Goal: Task Accomplishment & Management: Manage account settings

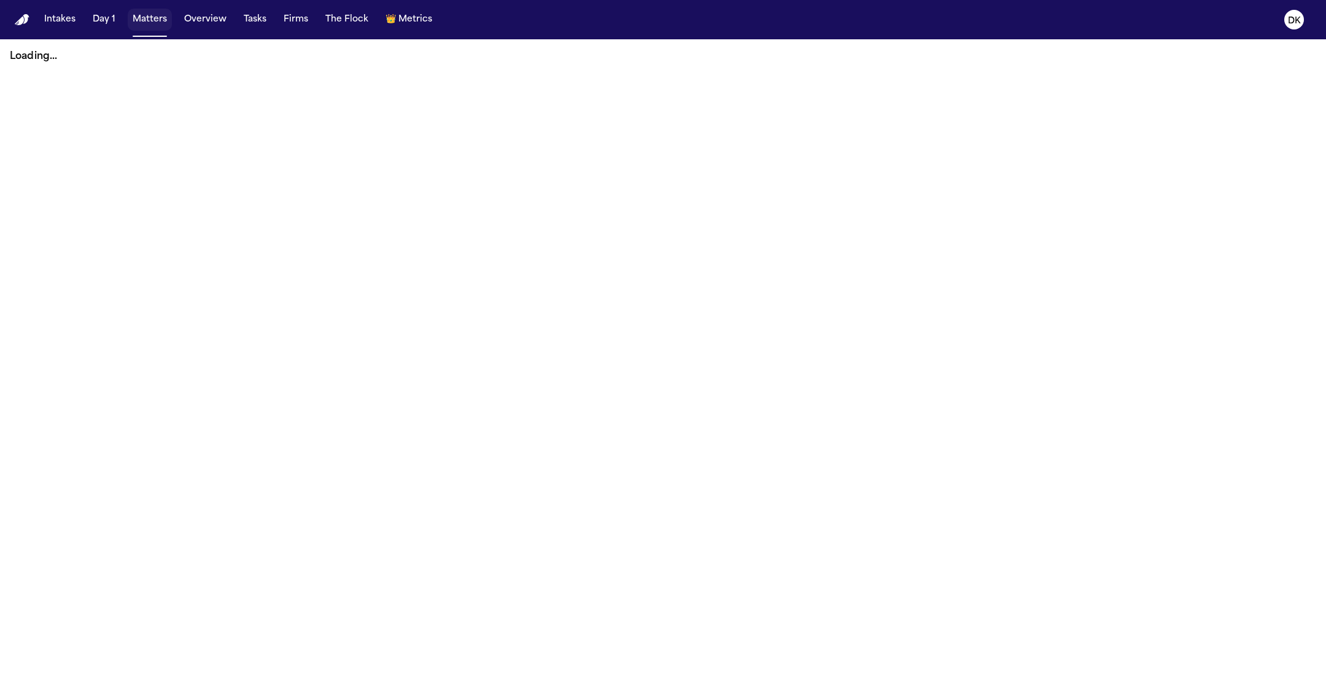
click at [151, 14] on button "Matters" at bounding box center [150, 20] width 44 height 22
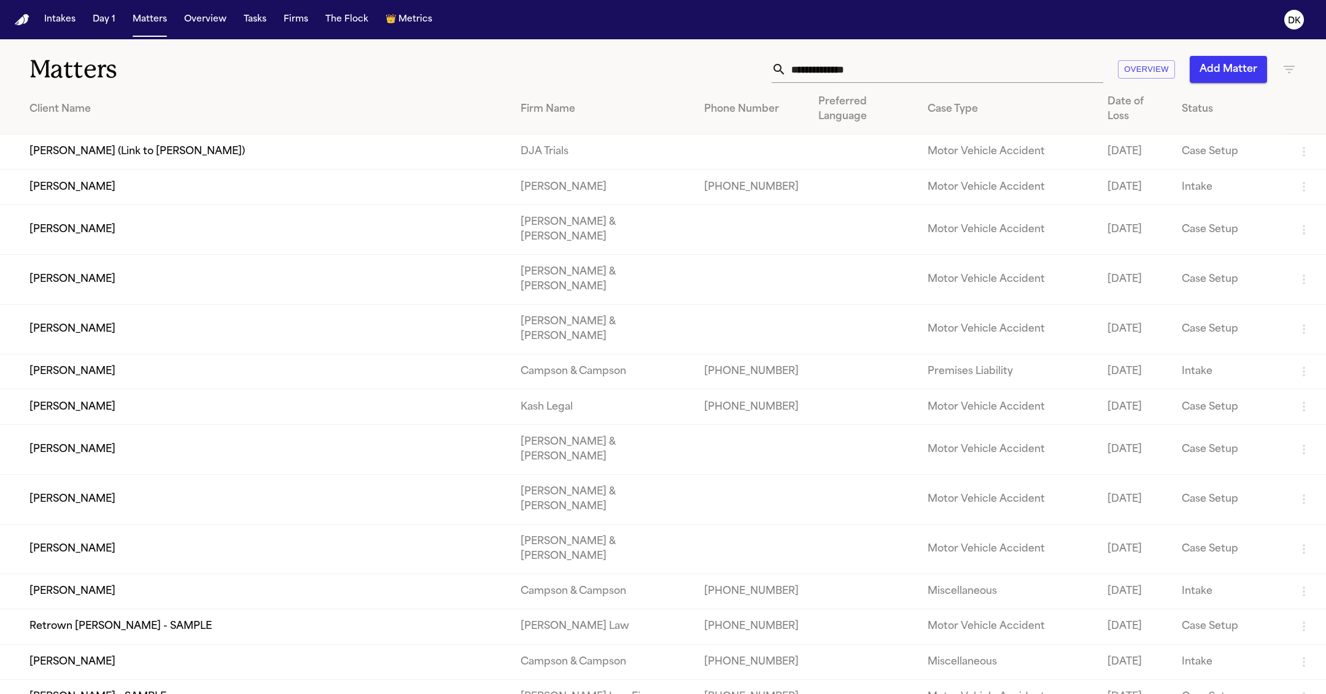
click at [841, 64] on input "text" at bounding box center [945, 69] width 317 height 27
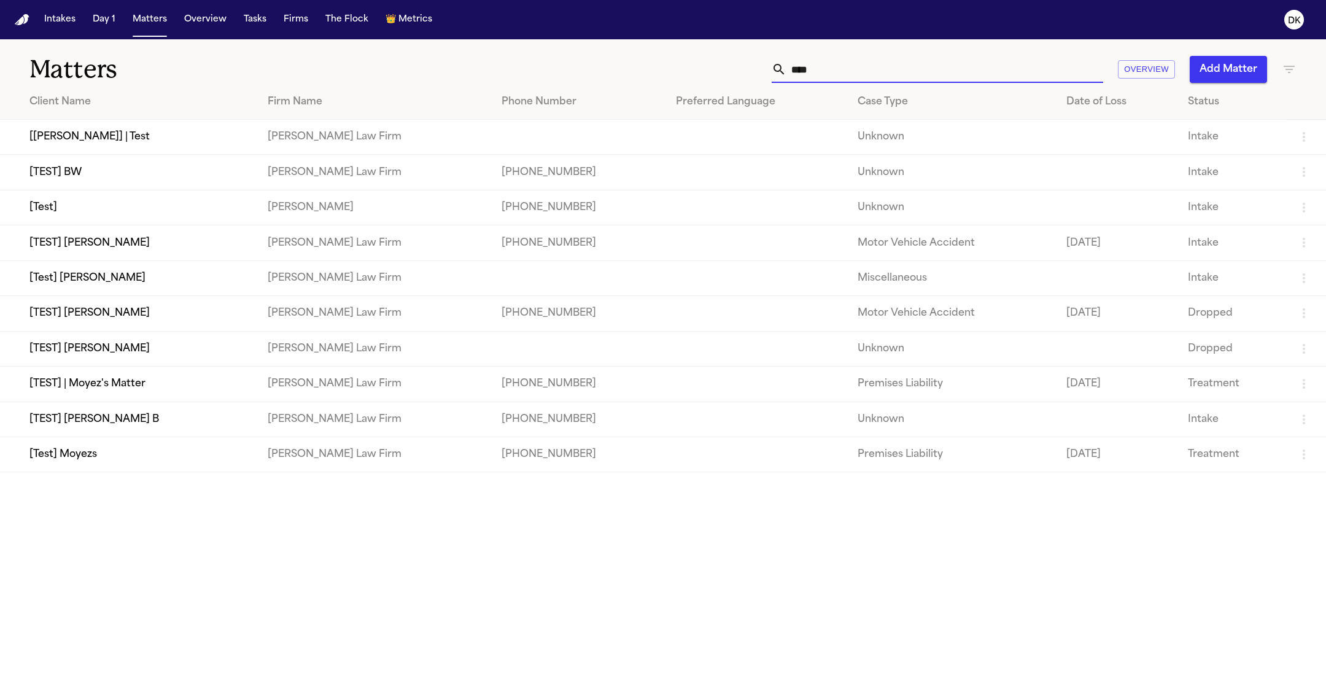
type input "*****"
click at [89, 328] on td "[TEST] [PERSON_NAME]" at bounding box center [129, 313] width 258 height 35
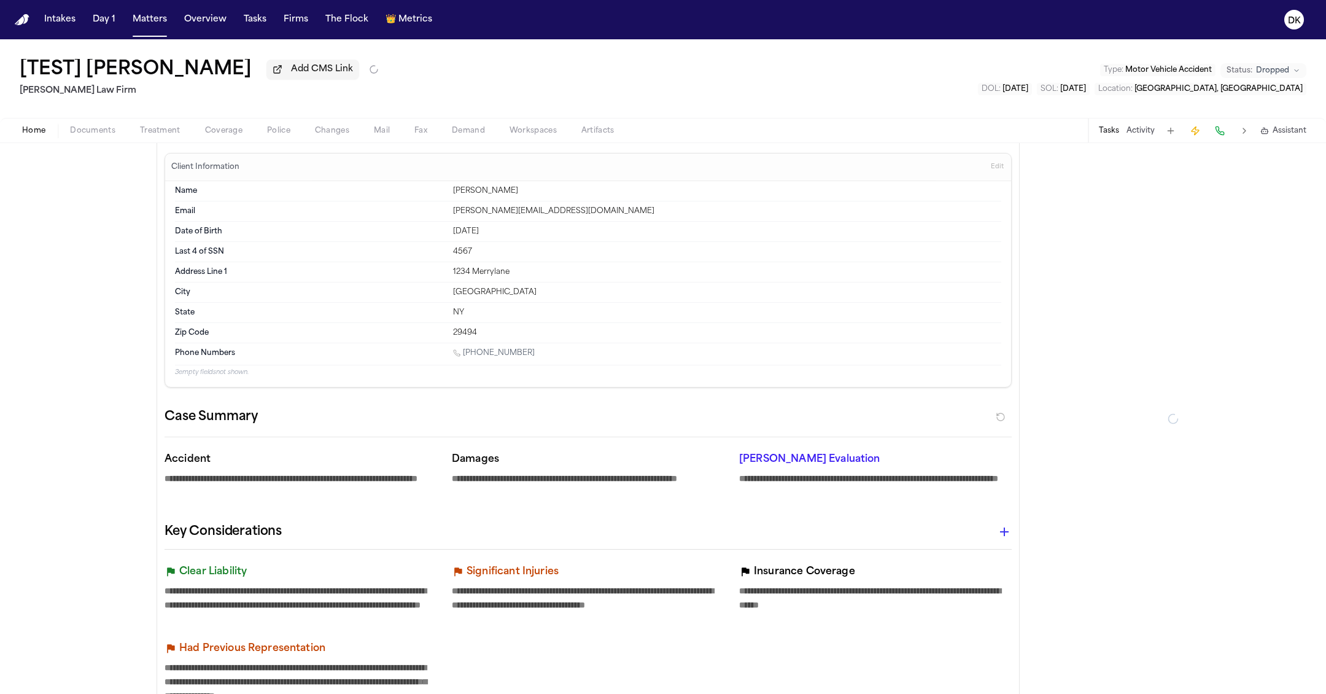
type textarea "*"
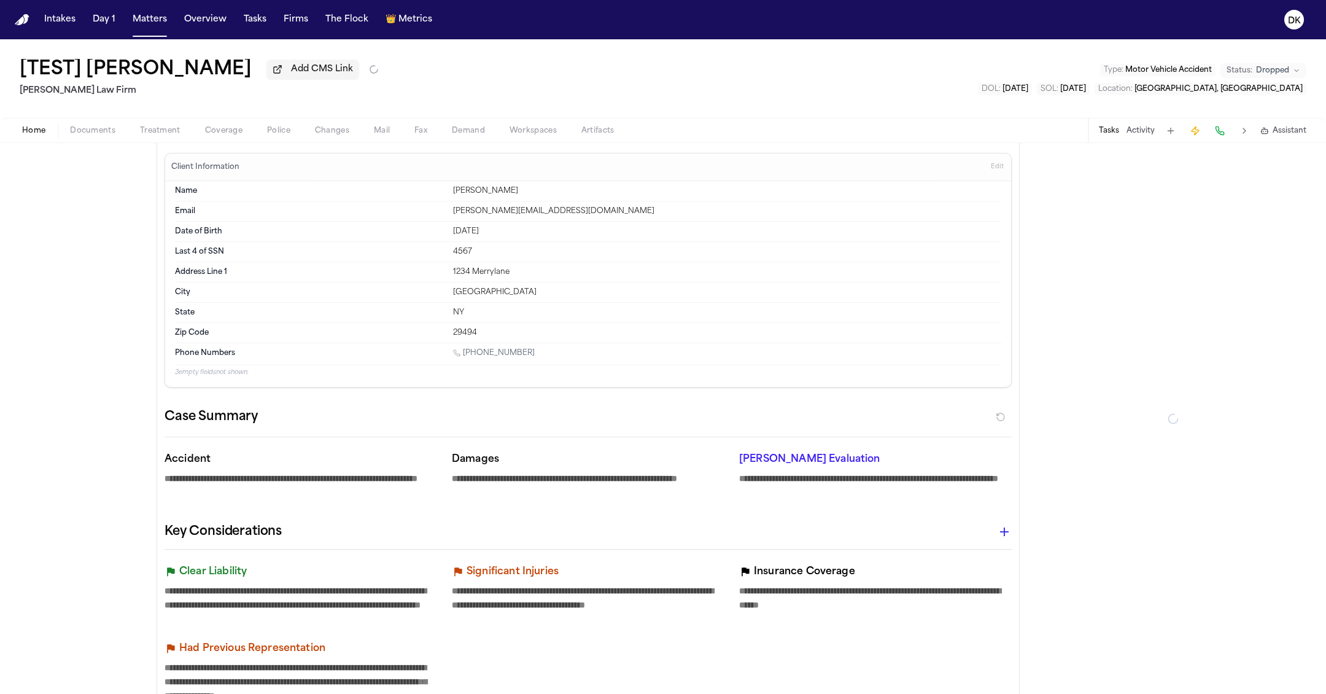
type textarea "*"
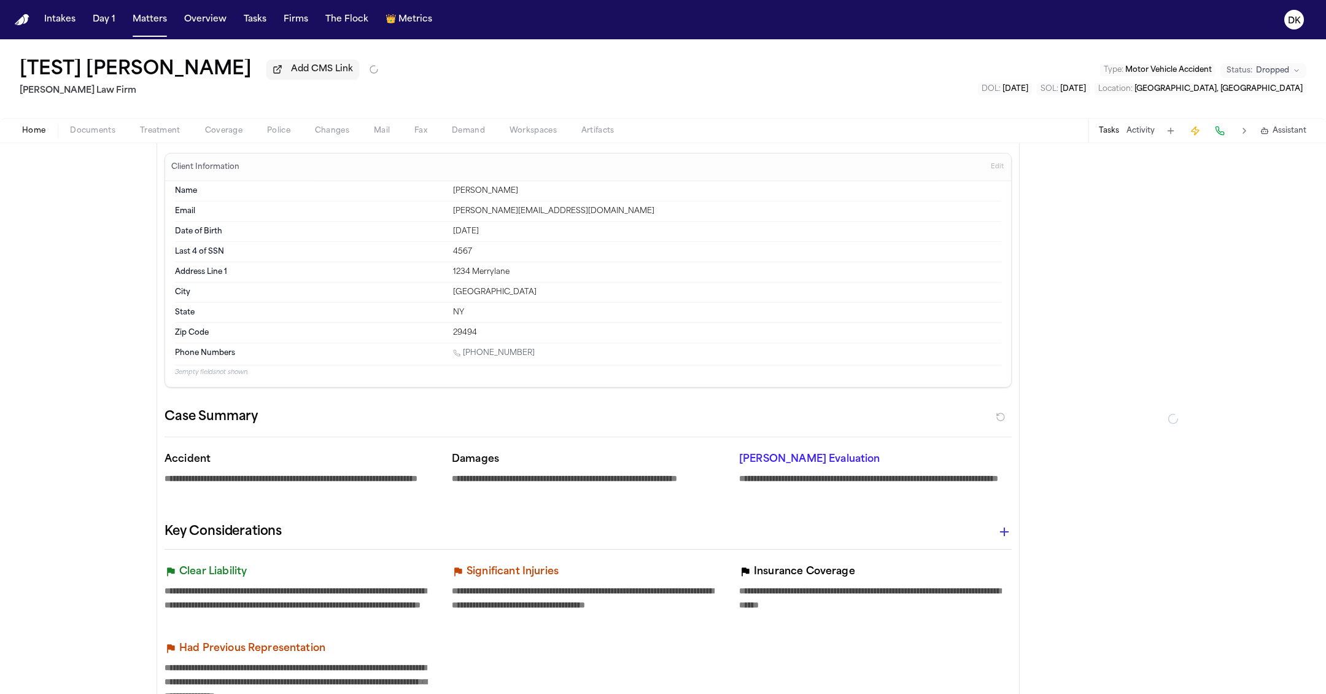
type textarea "*"
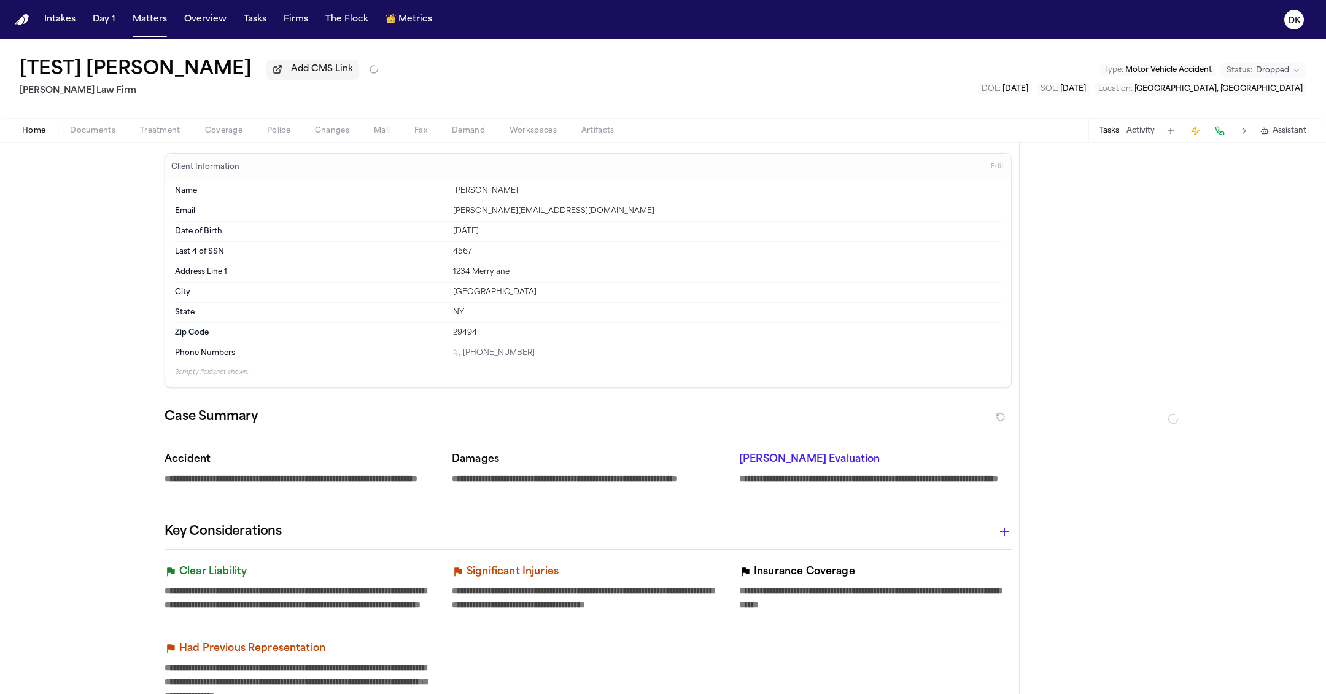
type textarea "*"
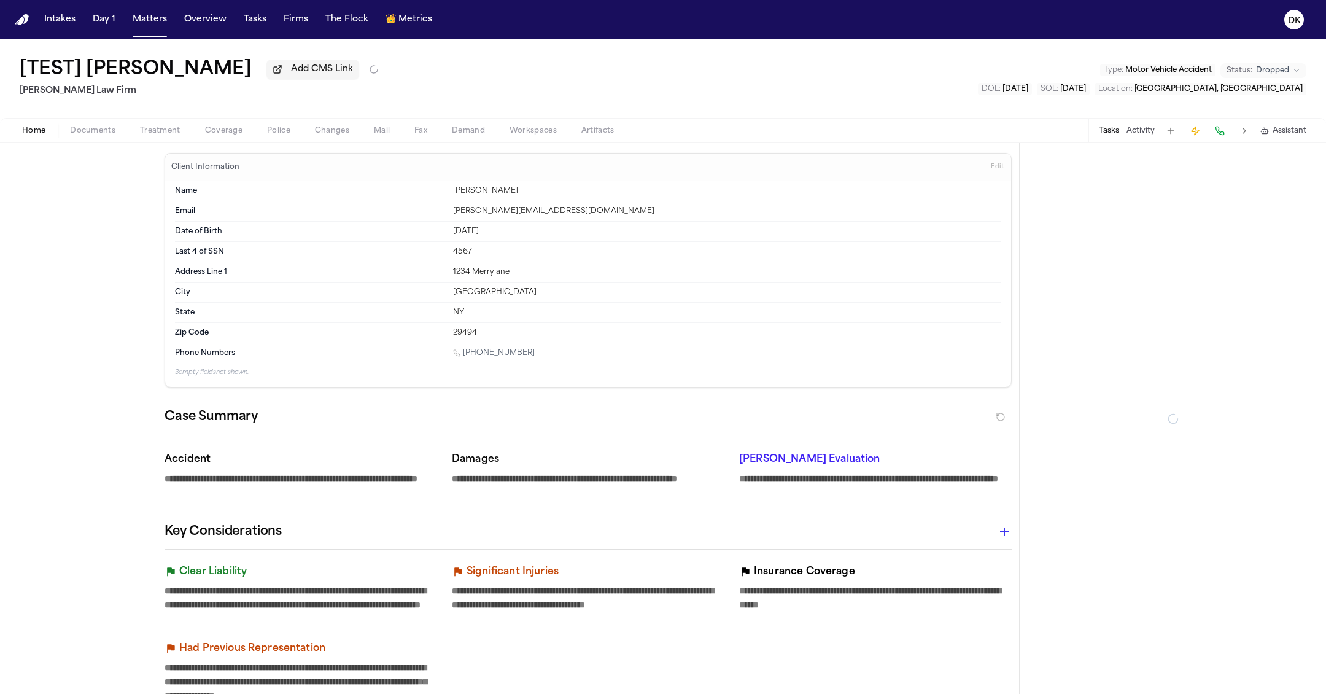
type textarea "*"
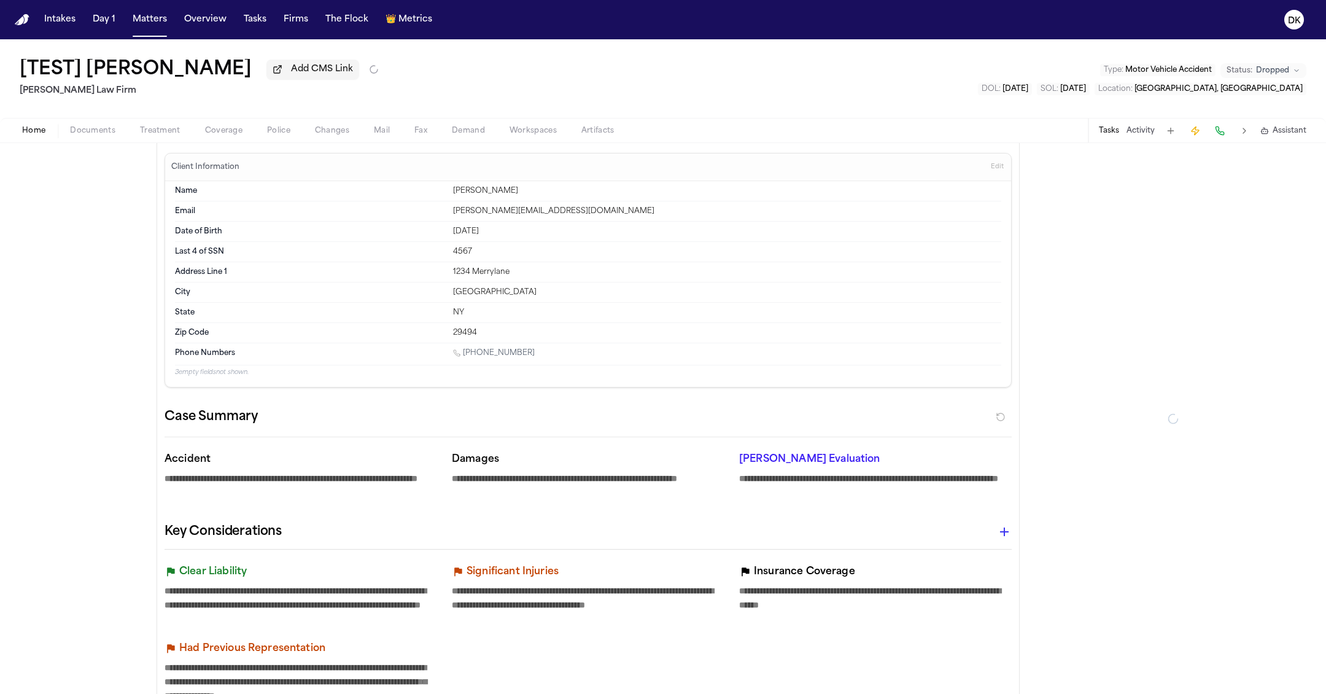
type textarea "*"
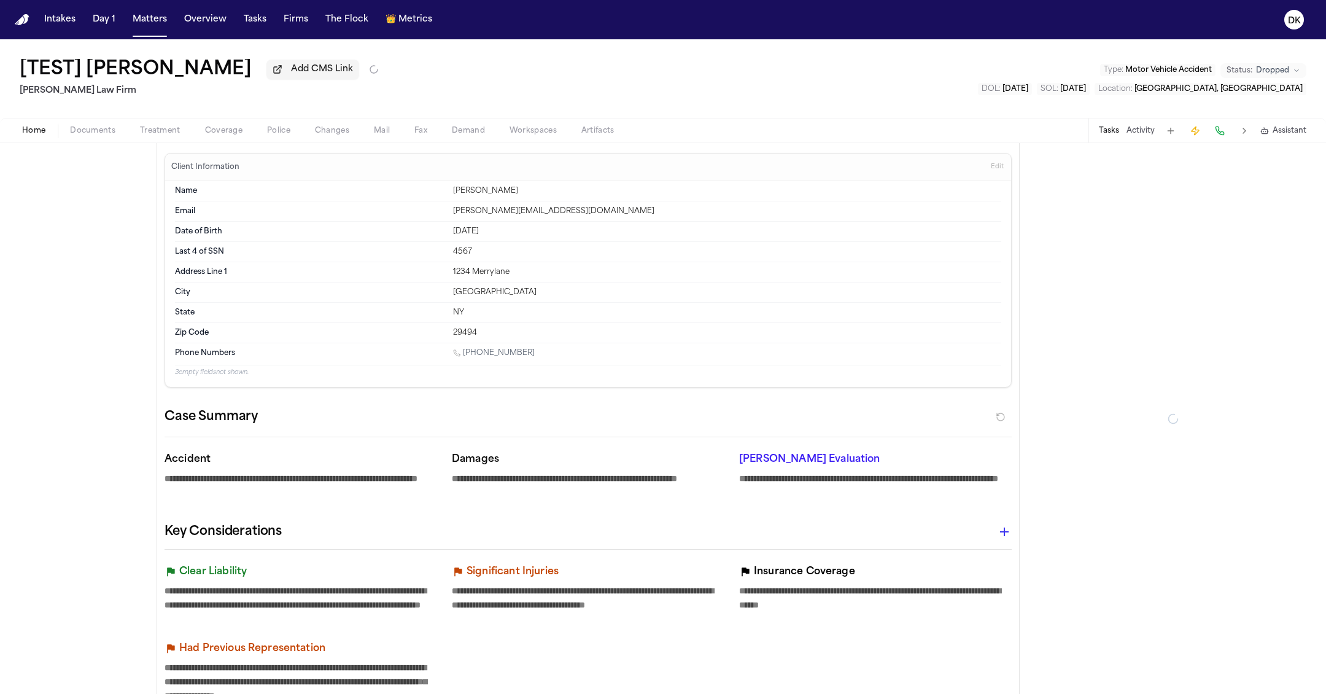
type textarea "*"
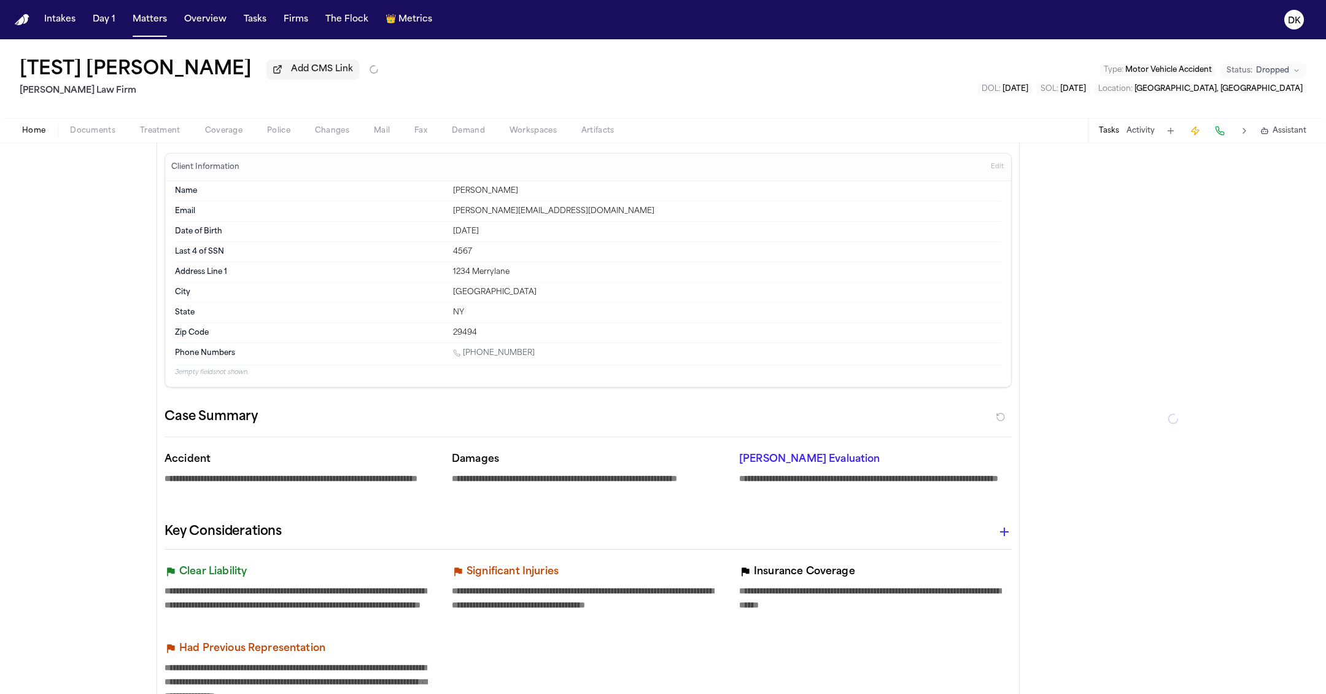
type textarea "*"
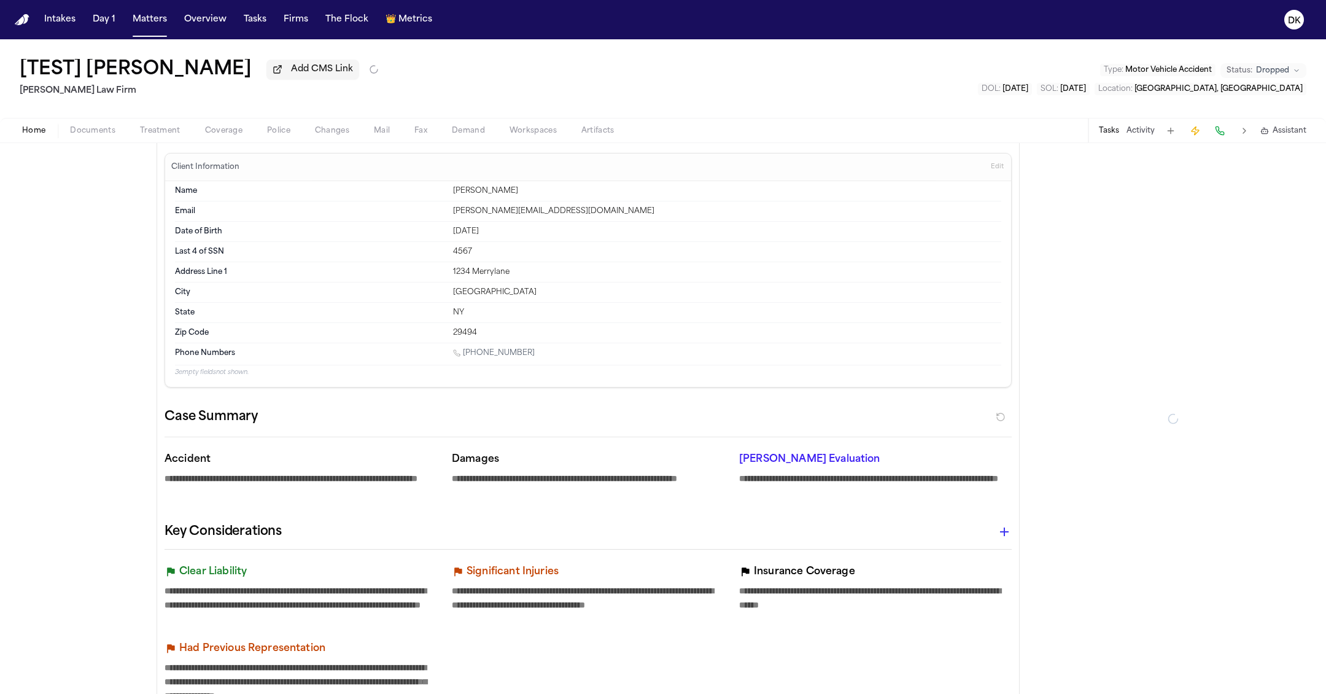
type textarea "*"
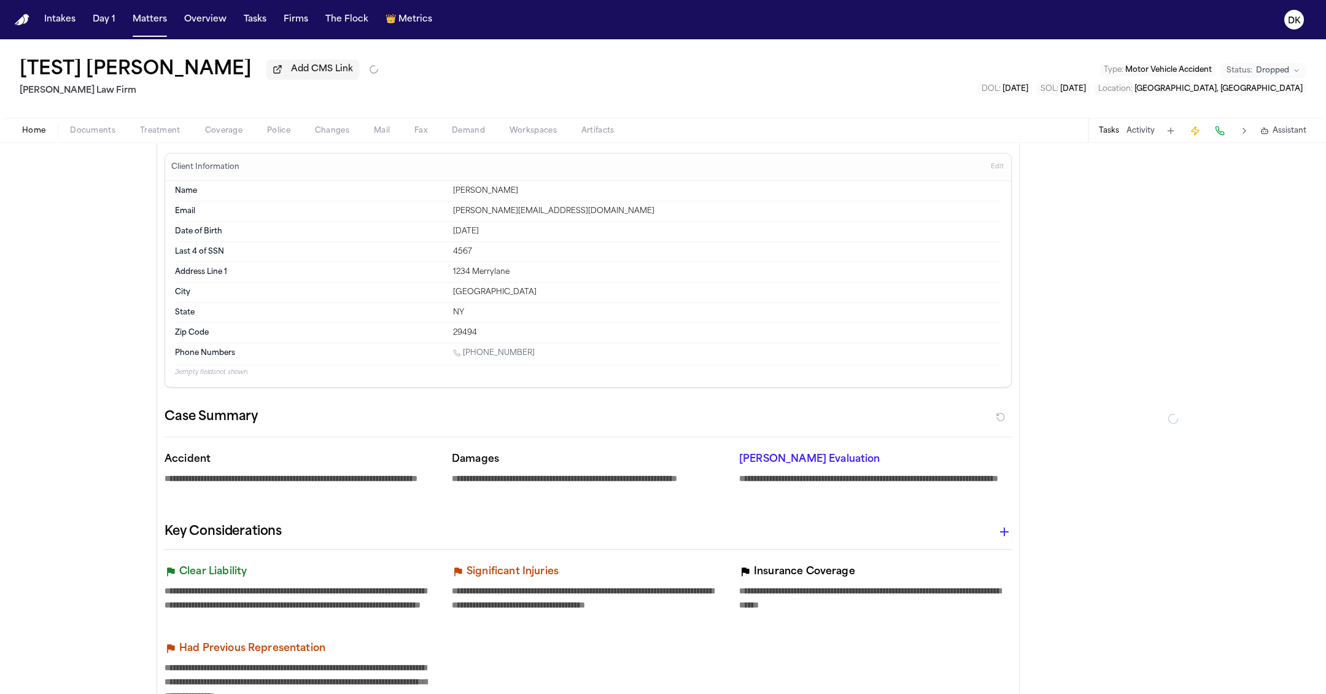
type textarea "*"
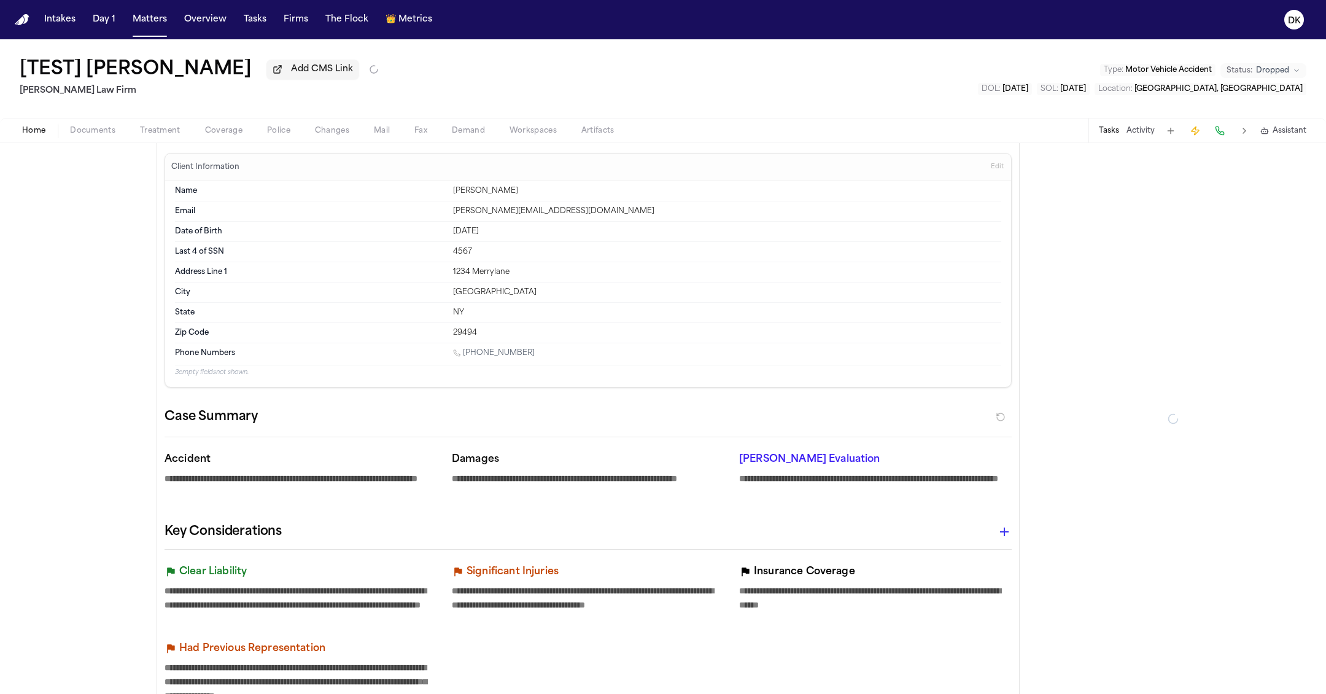
type textarea "*"
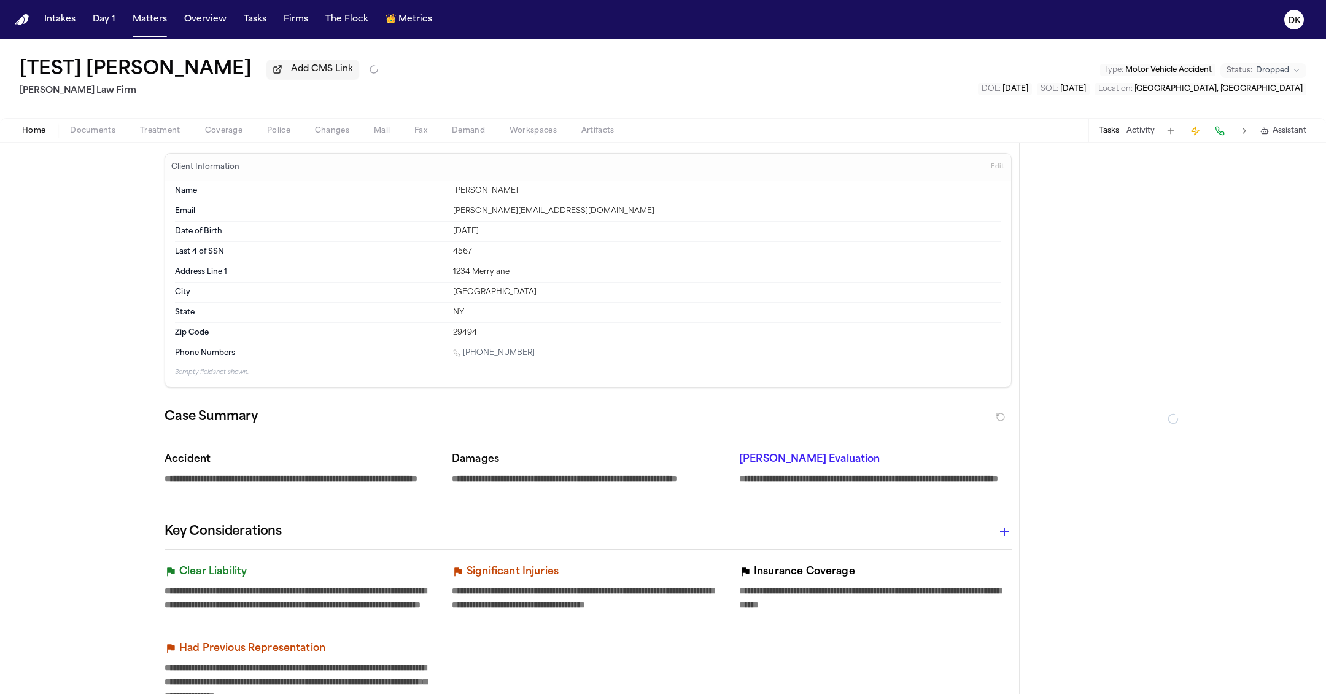
type textarea "*"
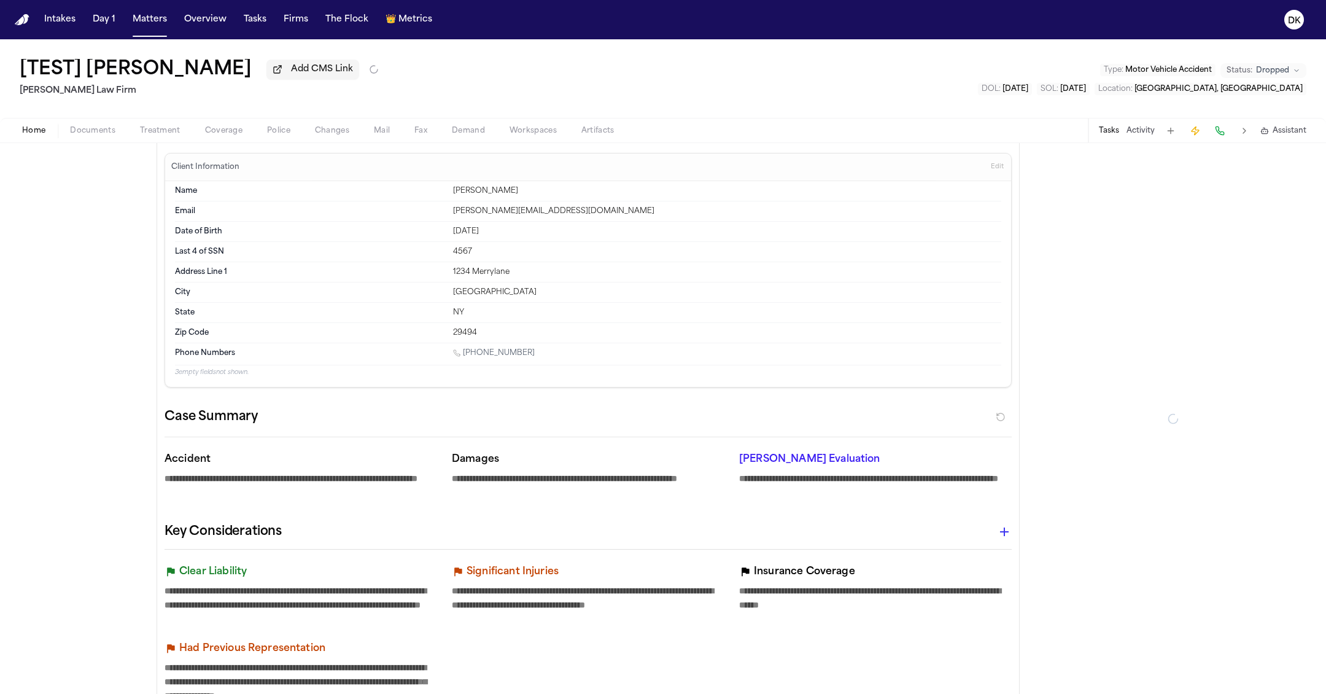
type textarea "*"
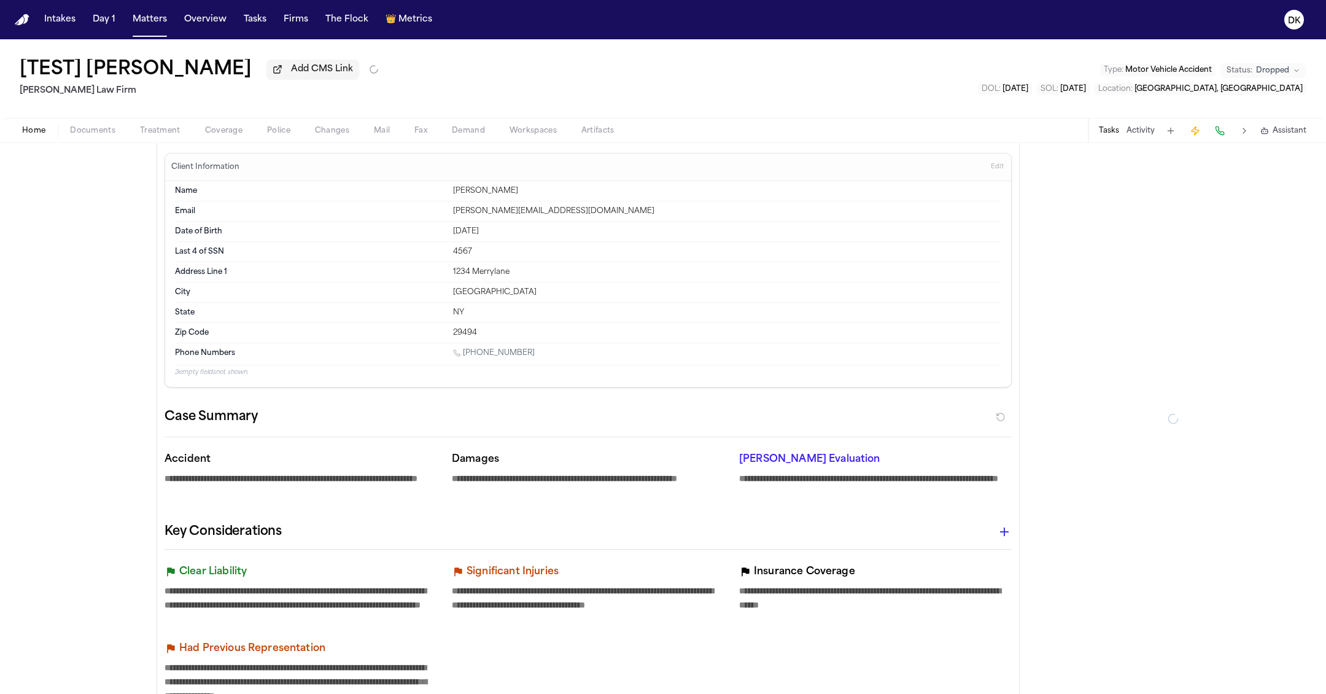
type textarea "*"
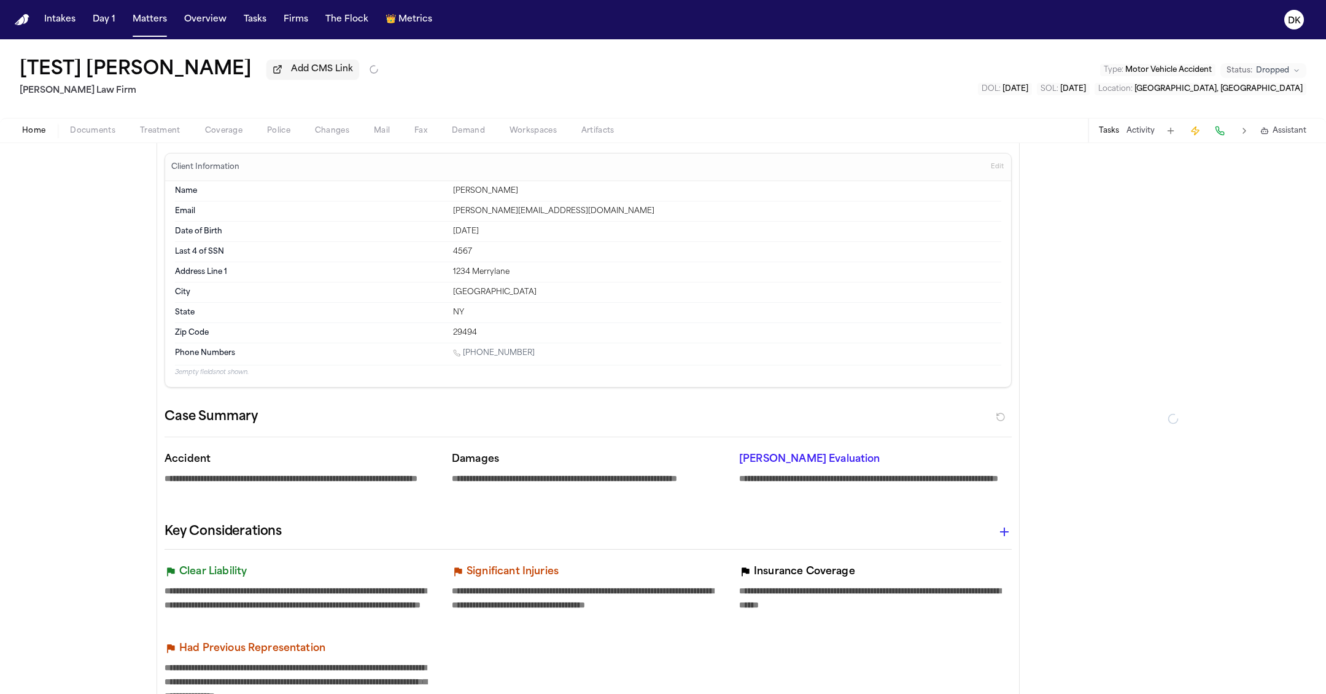
type textarea "*"
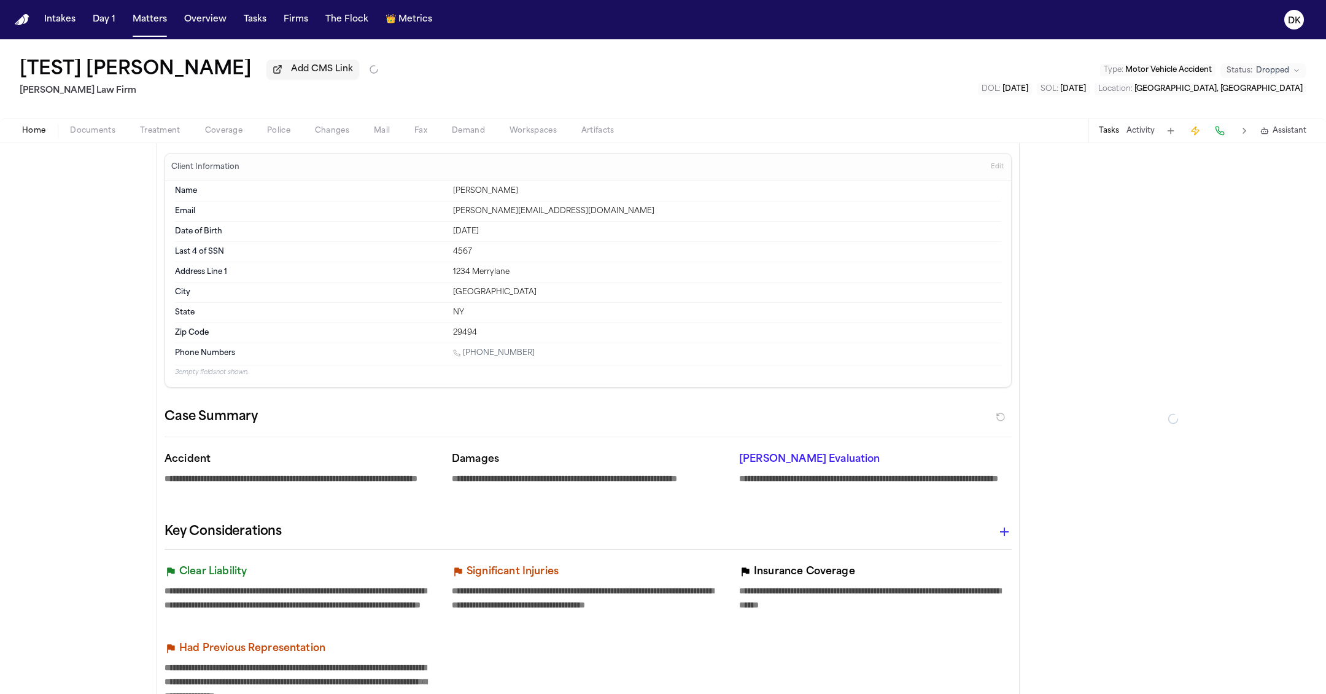
type textarea "*"
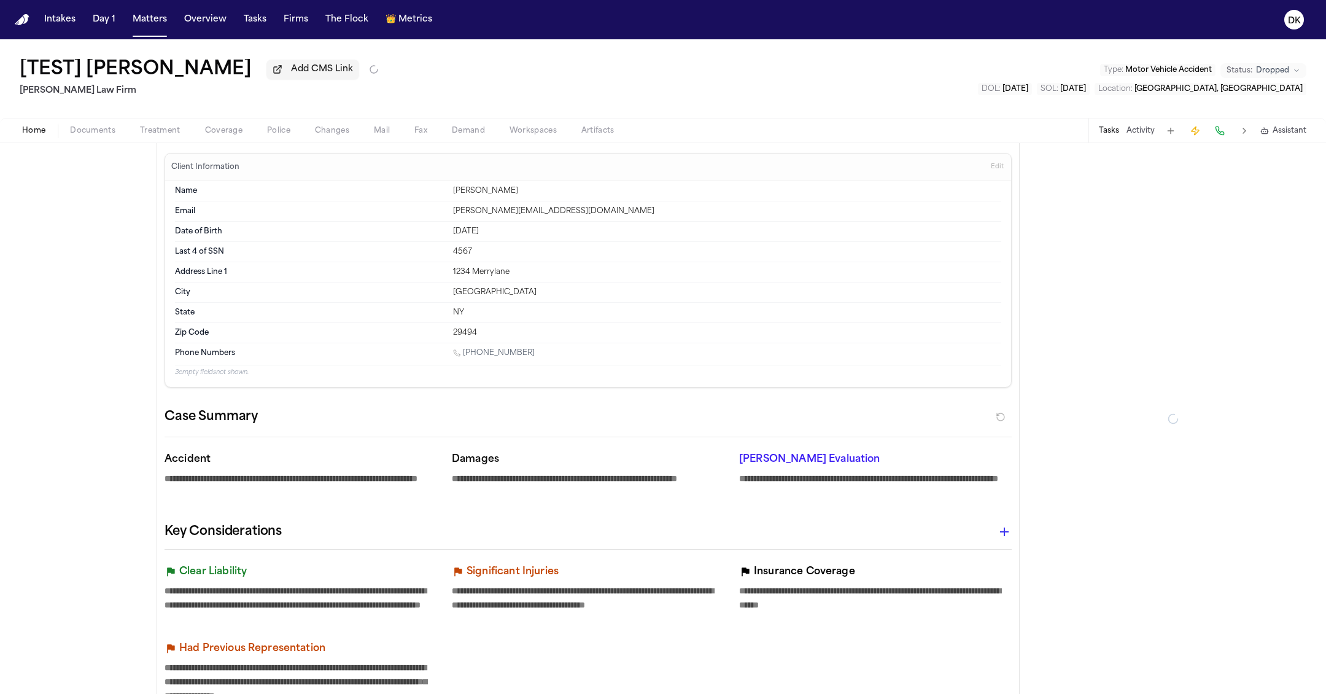
type textarea "*"
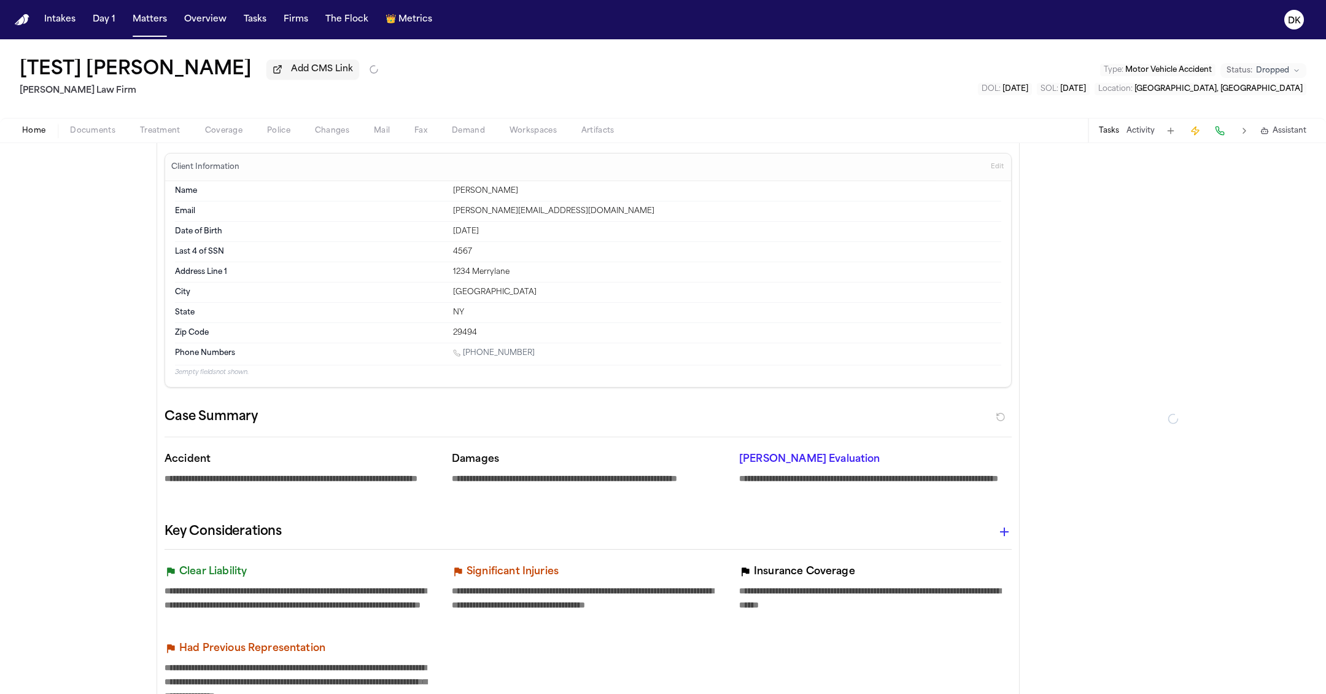
type textarea "*"
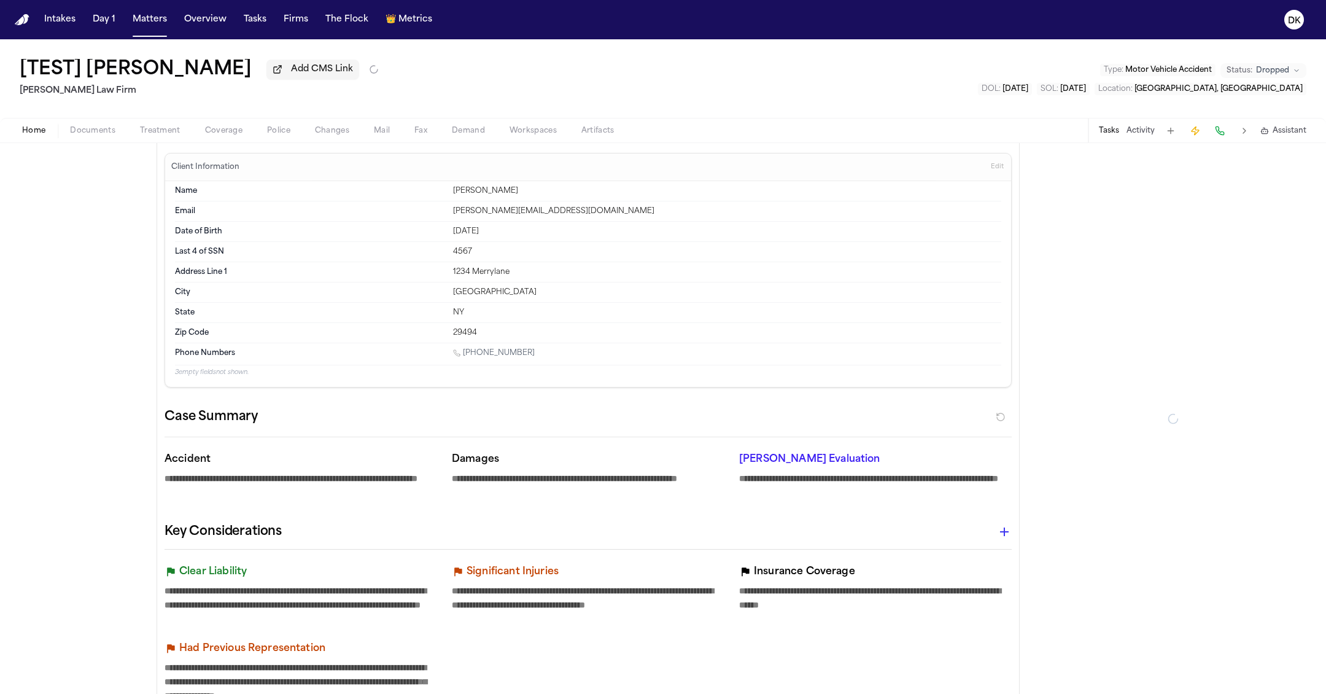
type textarea "*"
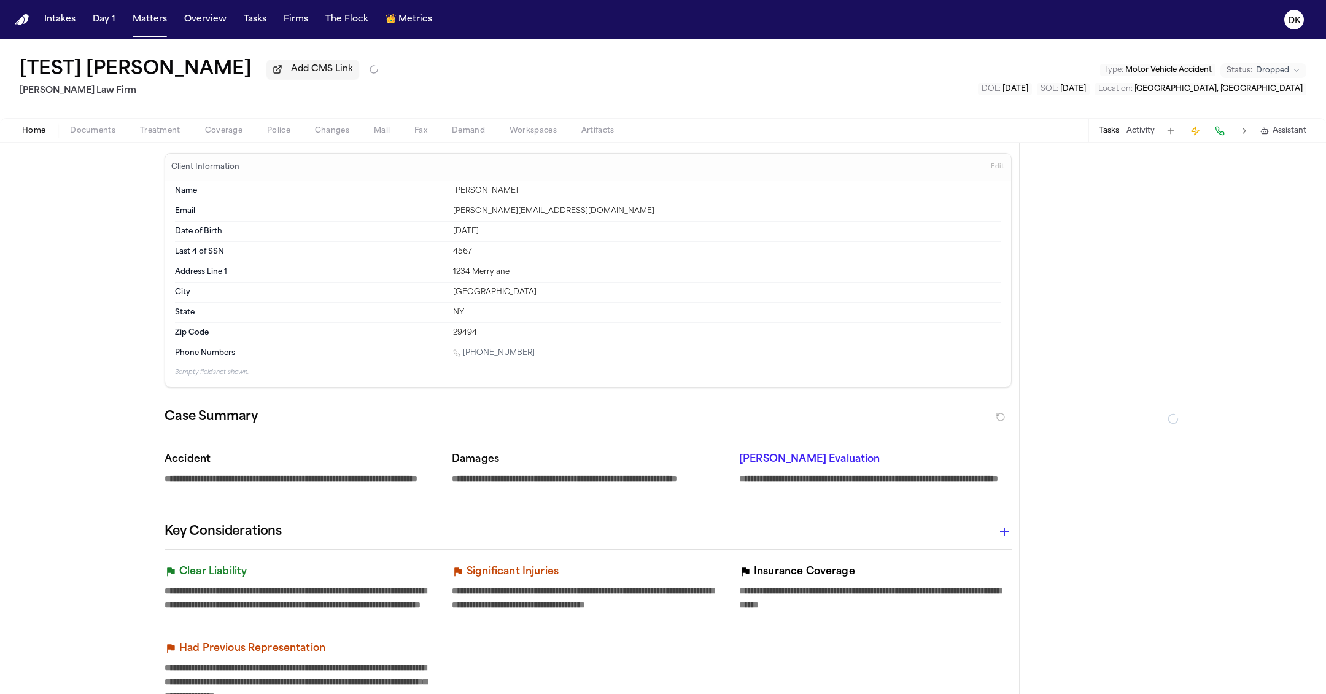
type textarea "*"
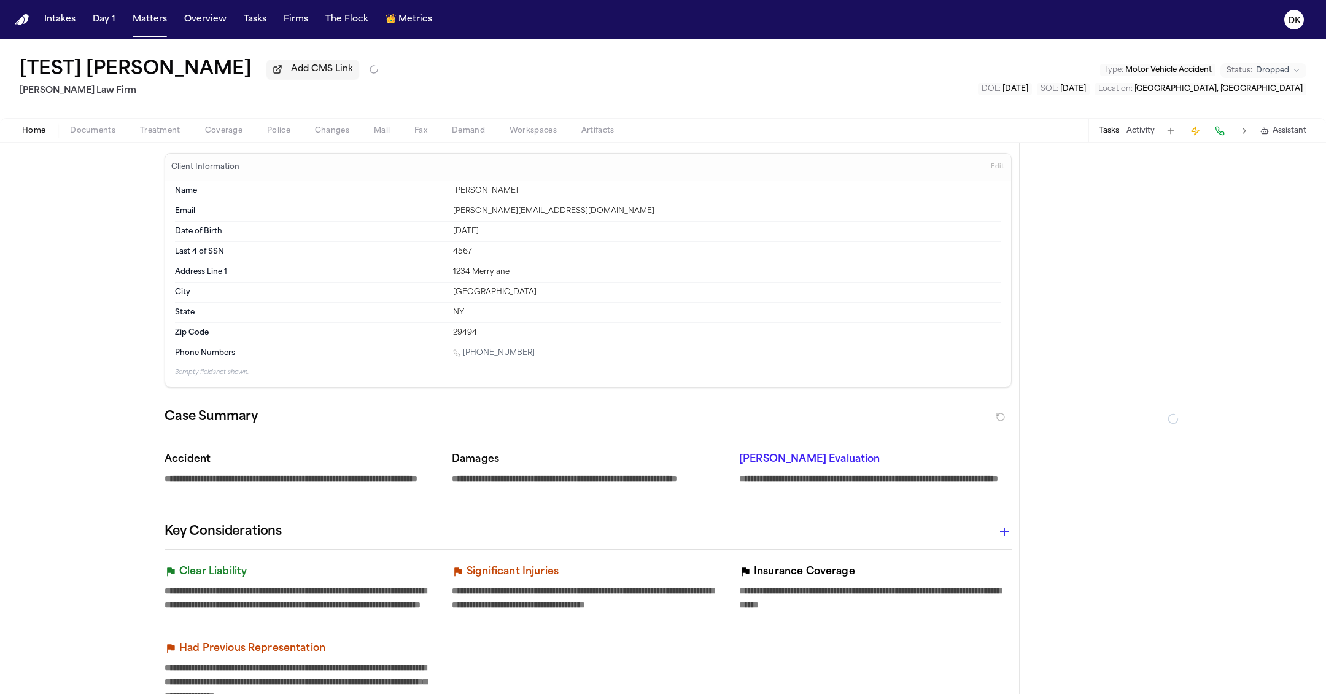
type textarea "*"
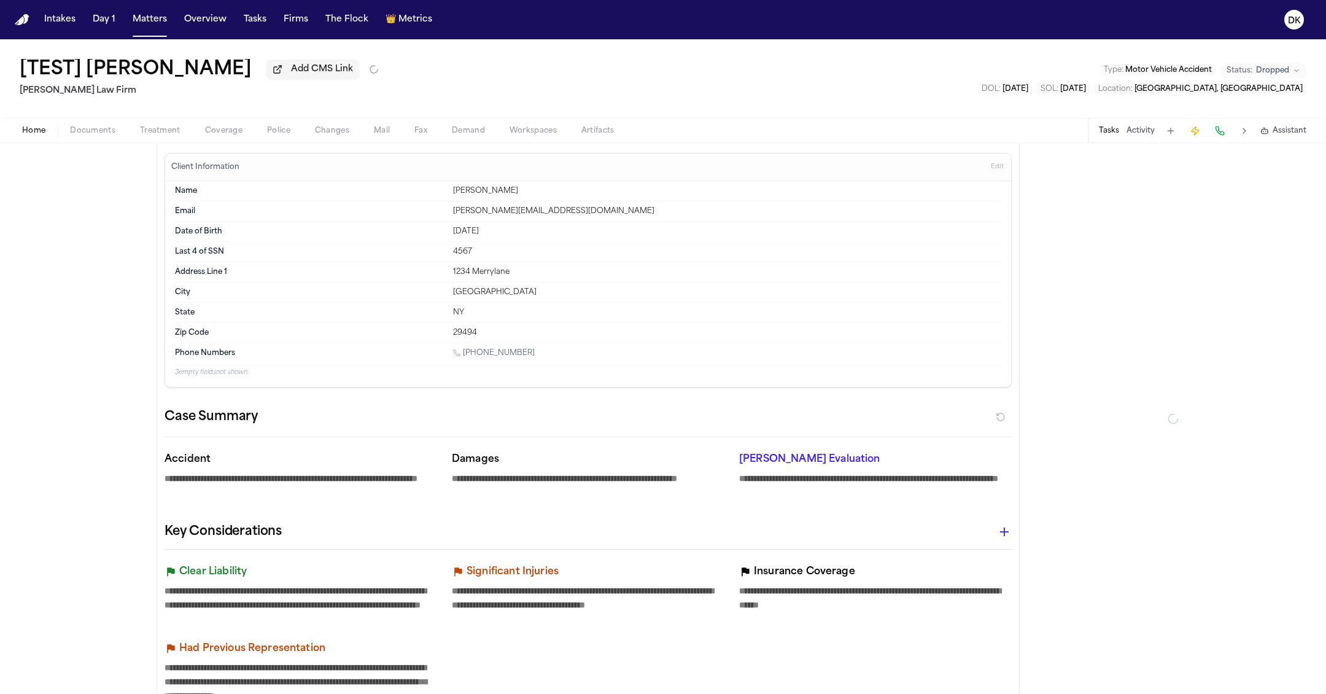
type textarea "*"
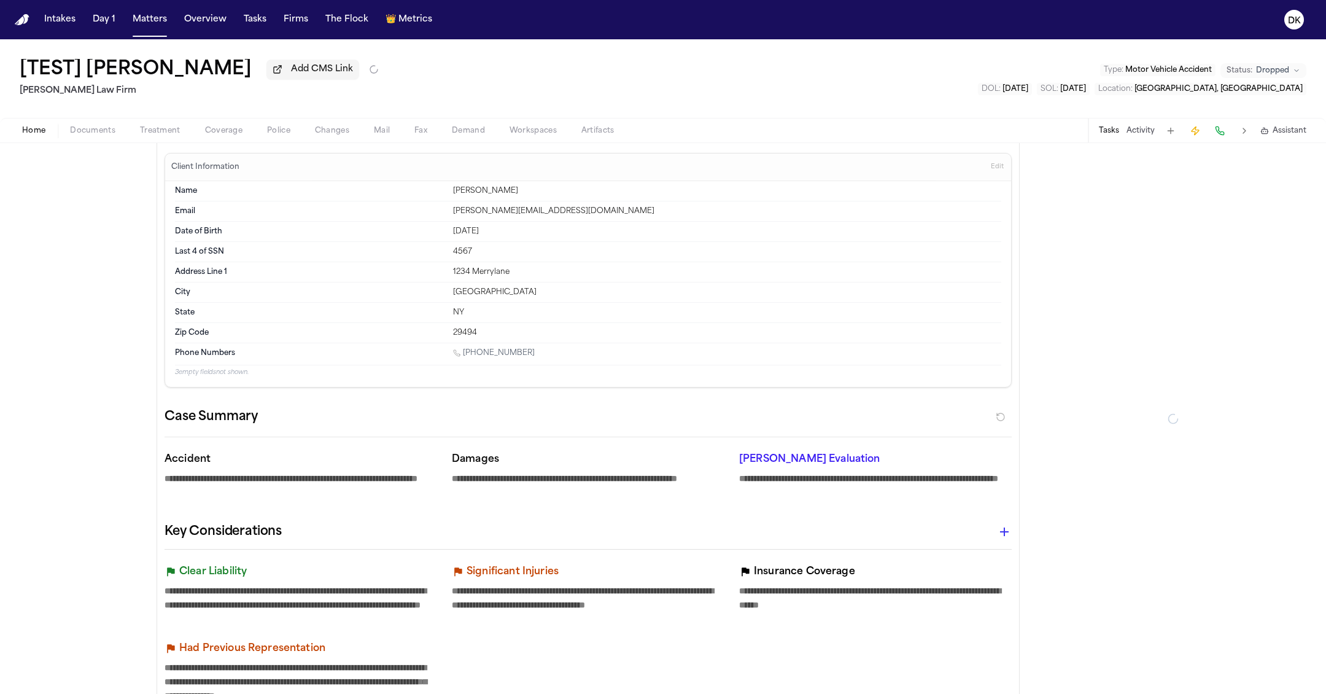
type textarea "*"
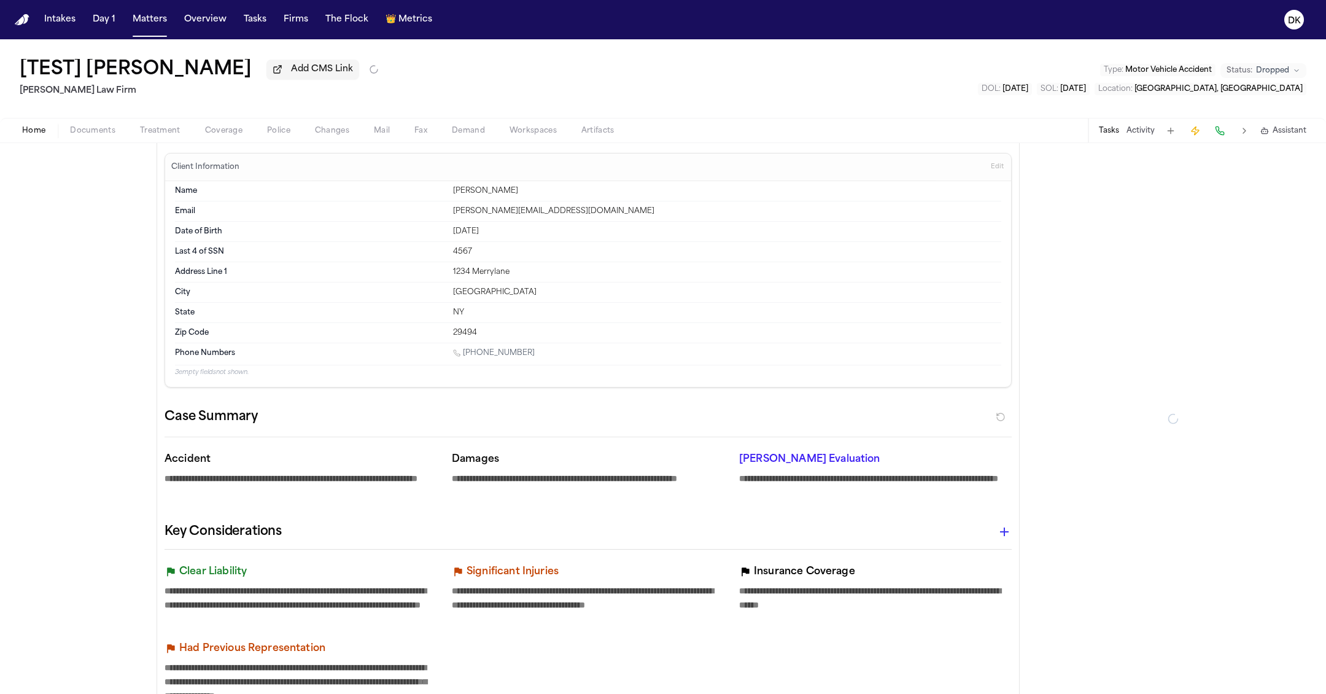
type textarea "*"
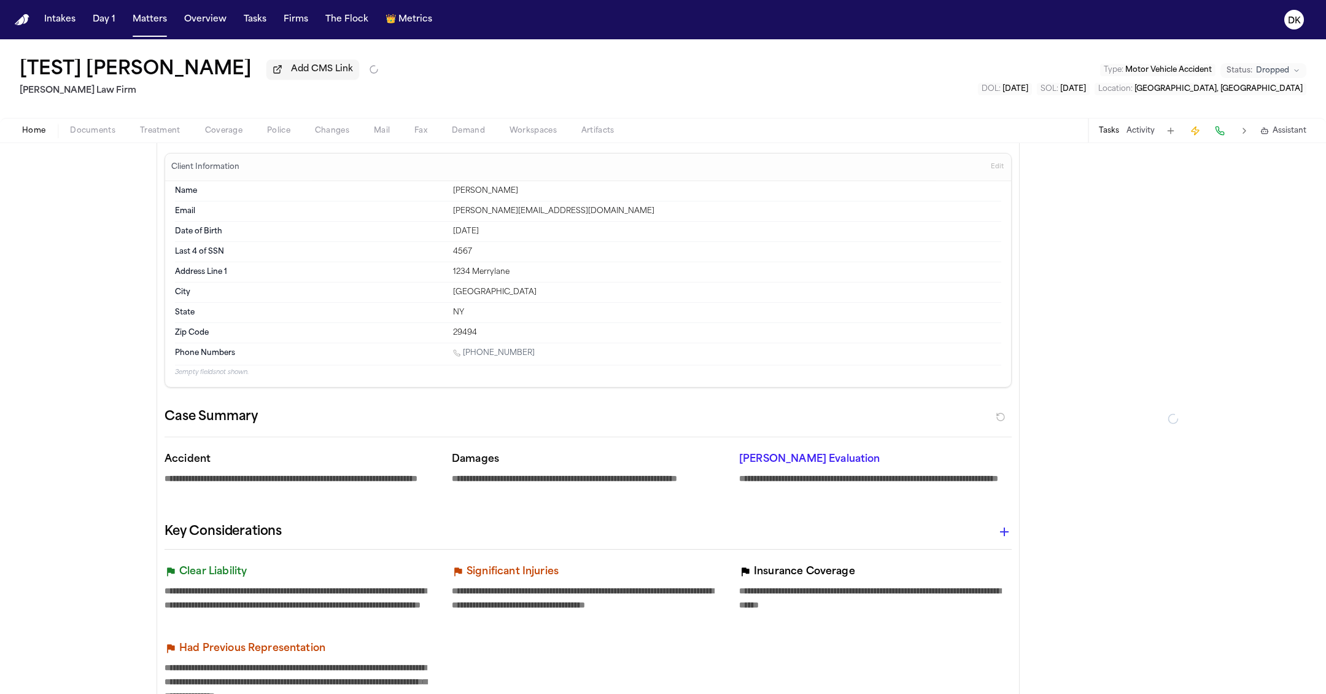
type textarea "*"
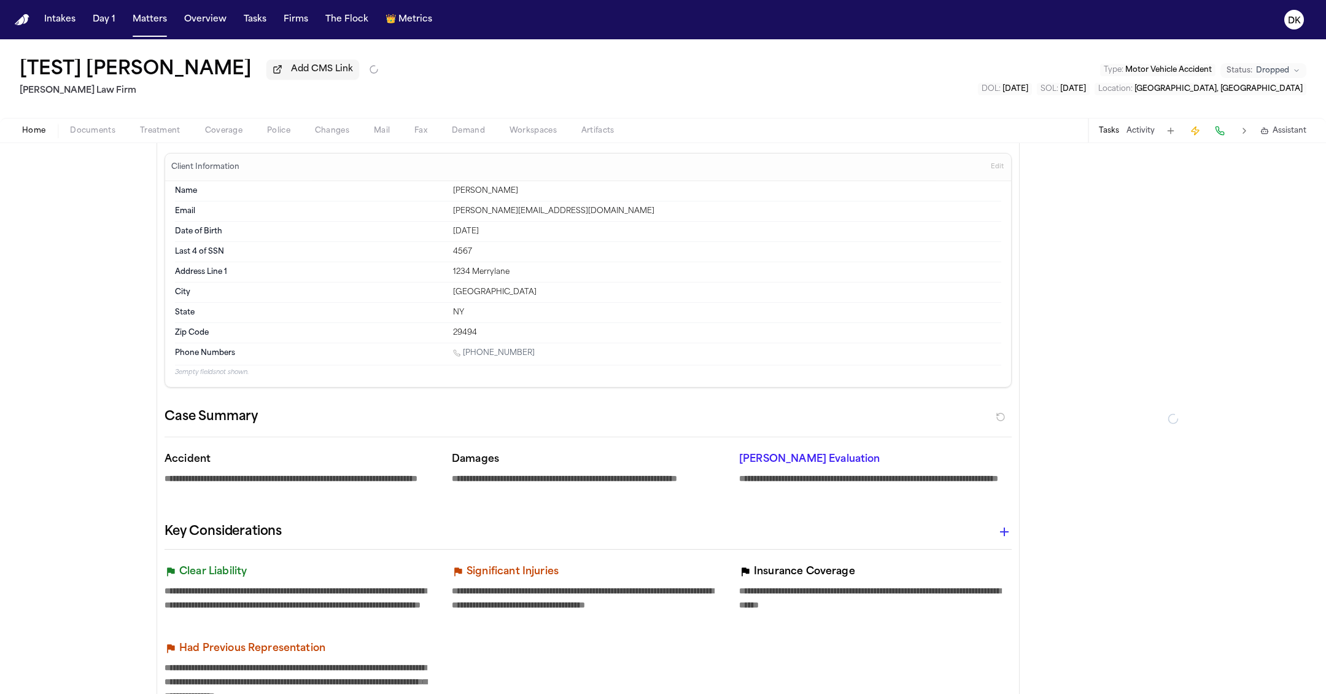
type textarea "*"
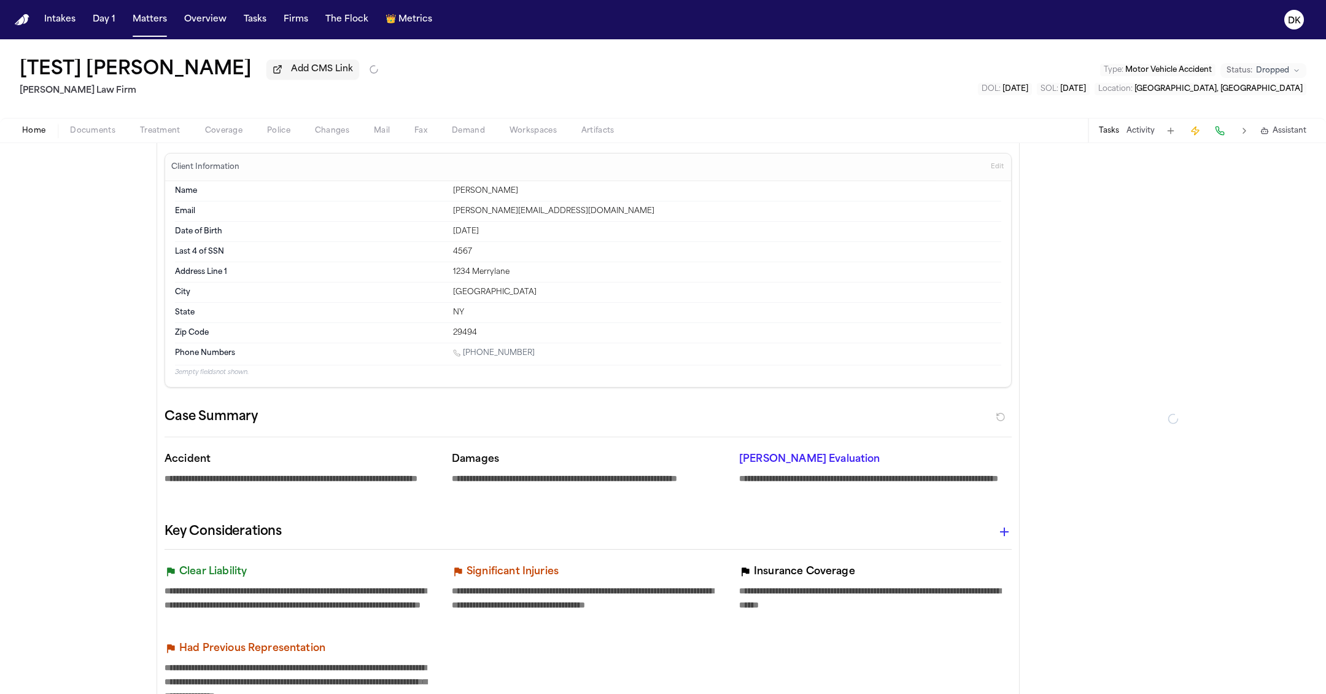
type textarea "*"
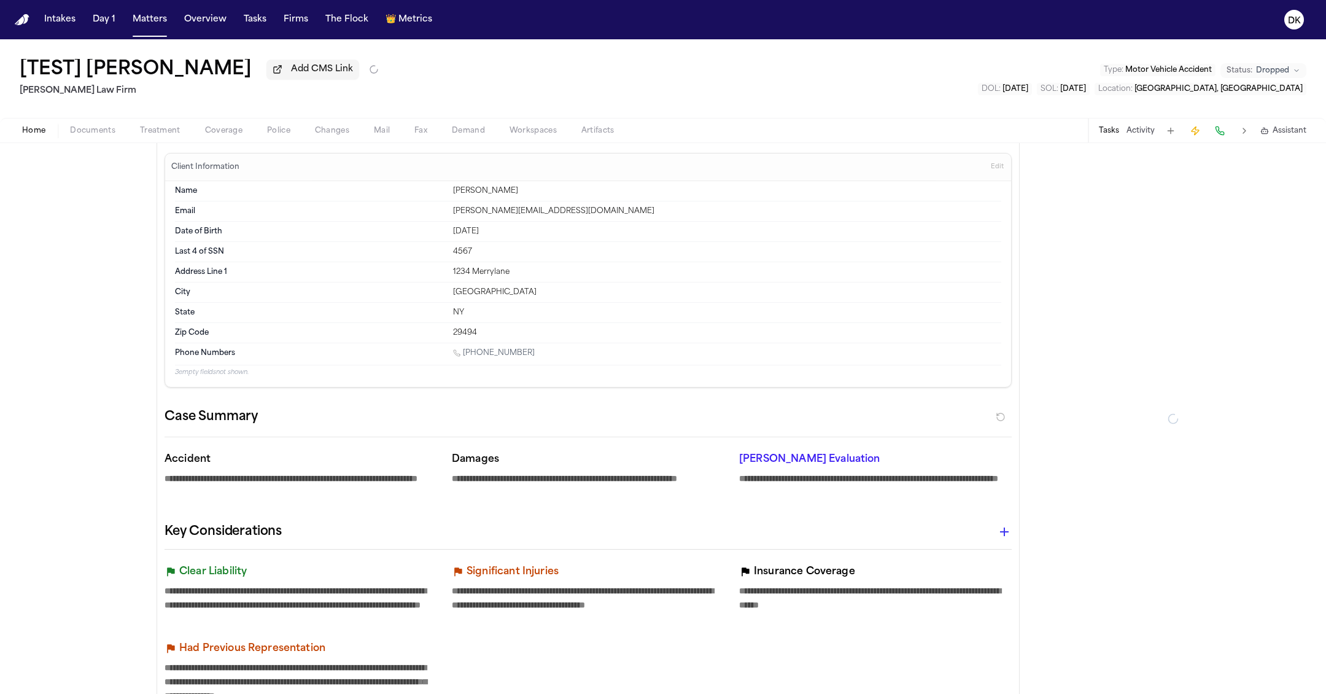
type textarea "*"
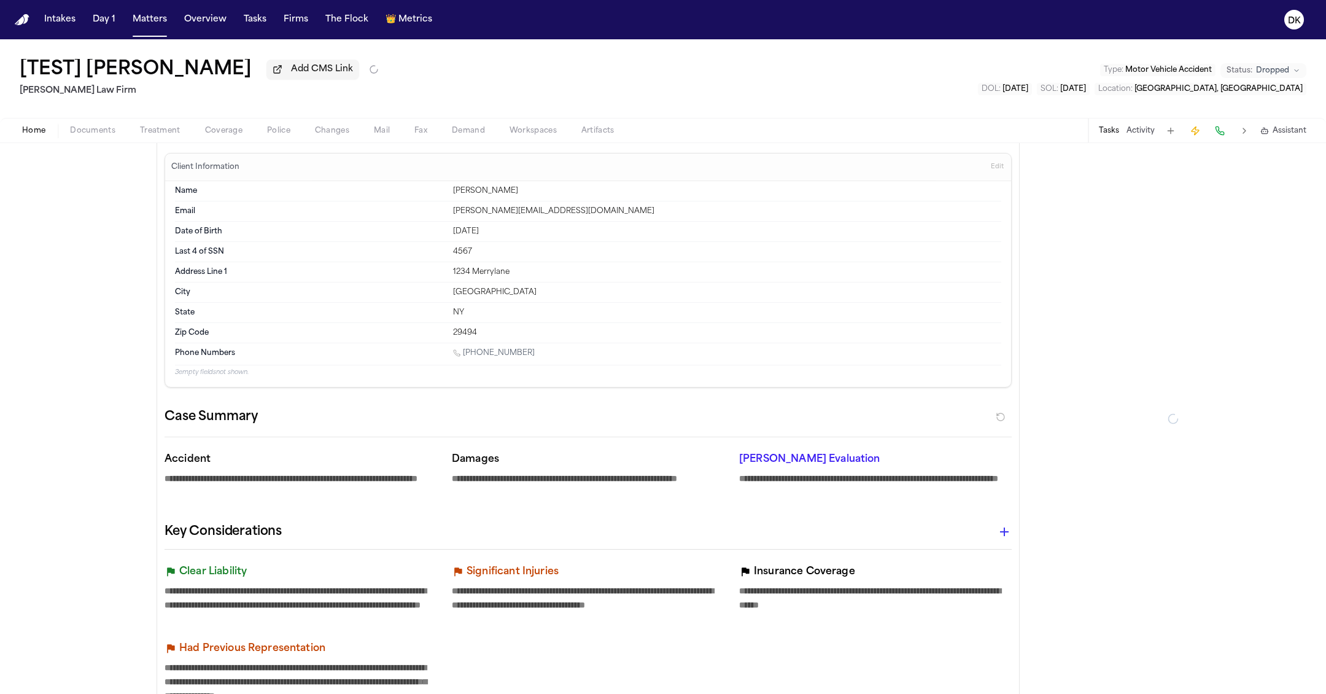
type textarea "*"
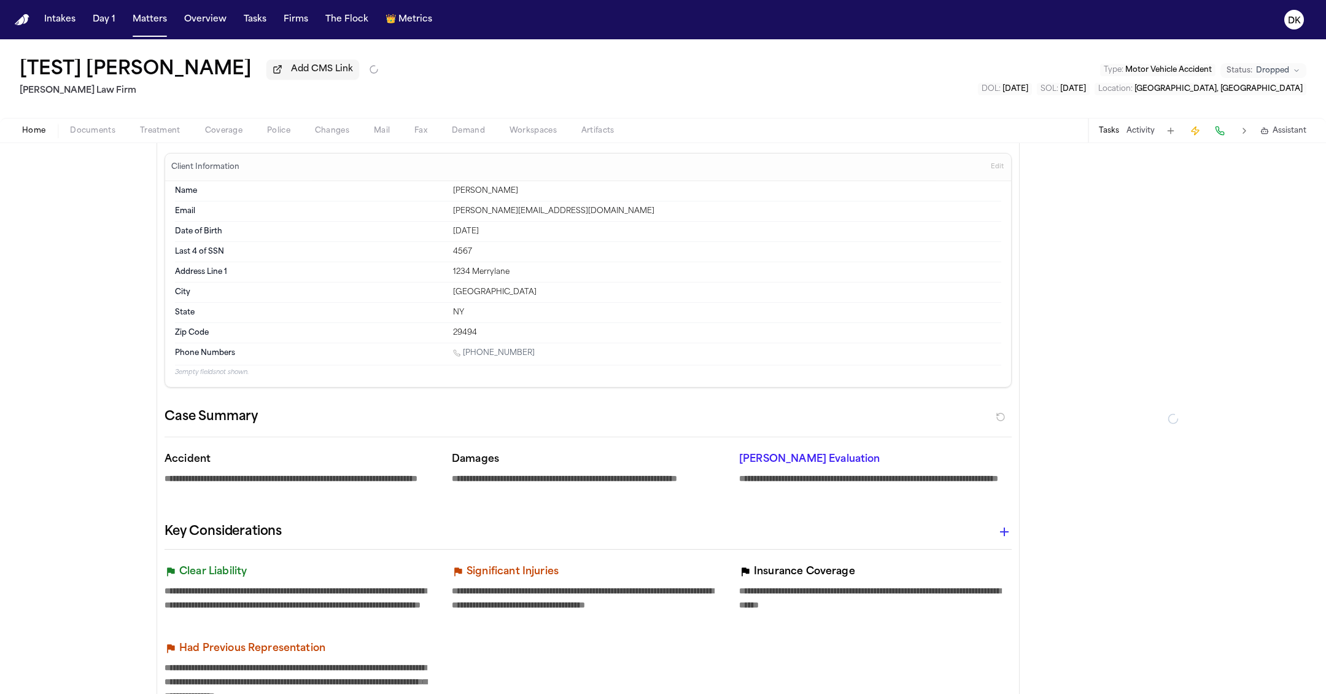
type textarea "*"
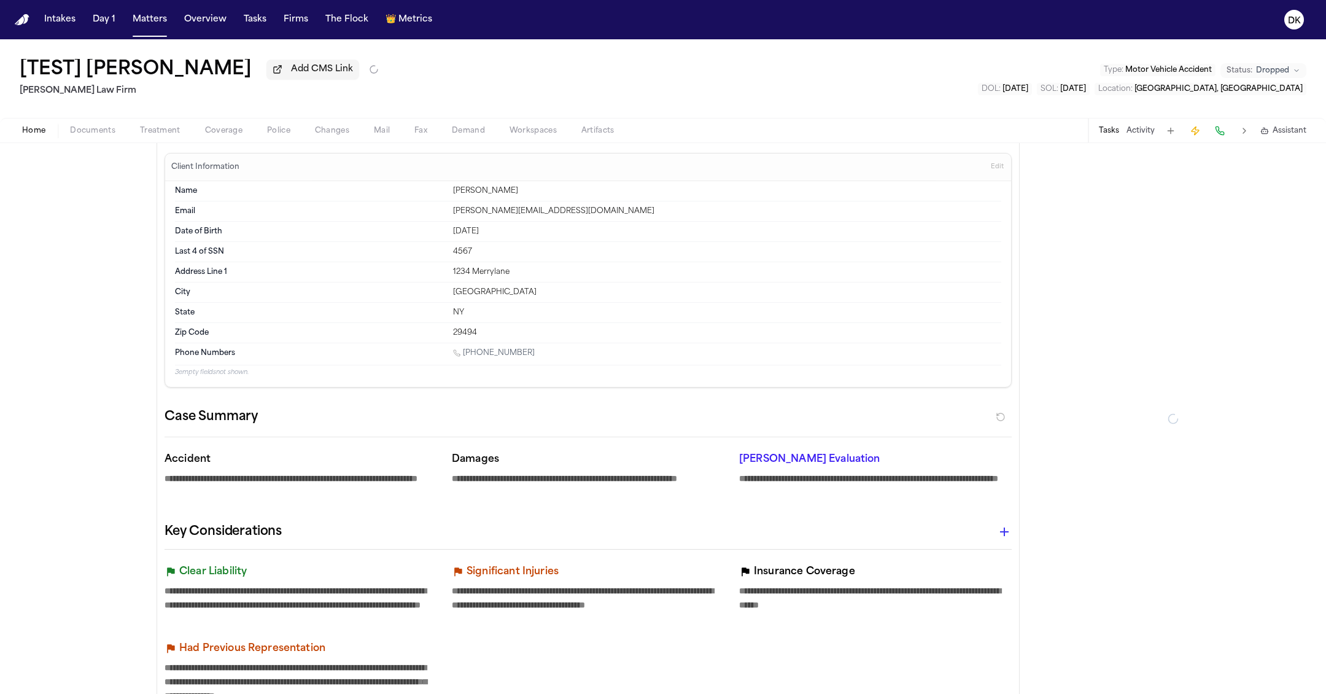
type textarea "*"
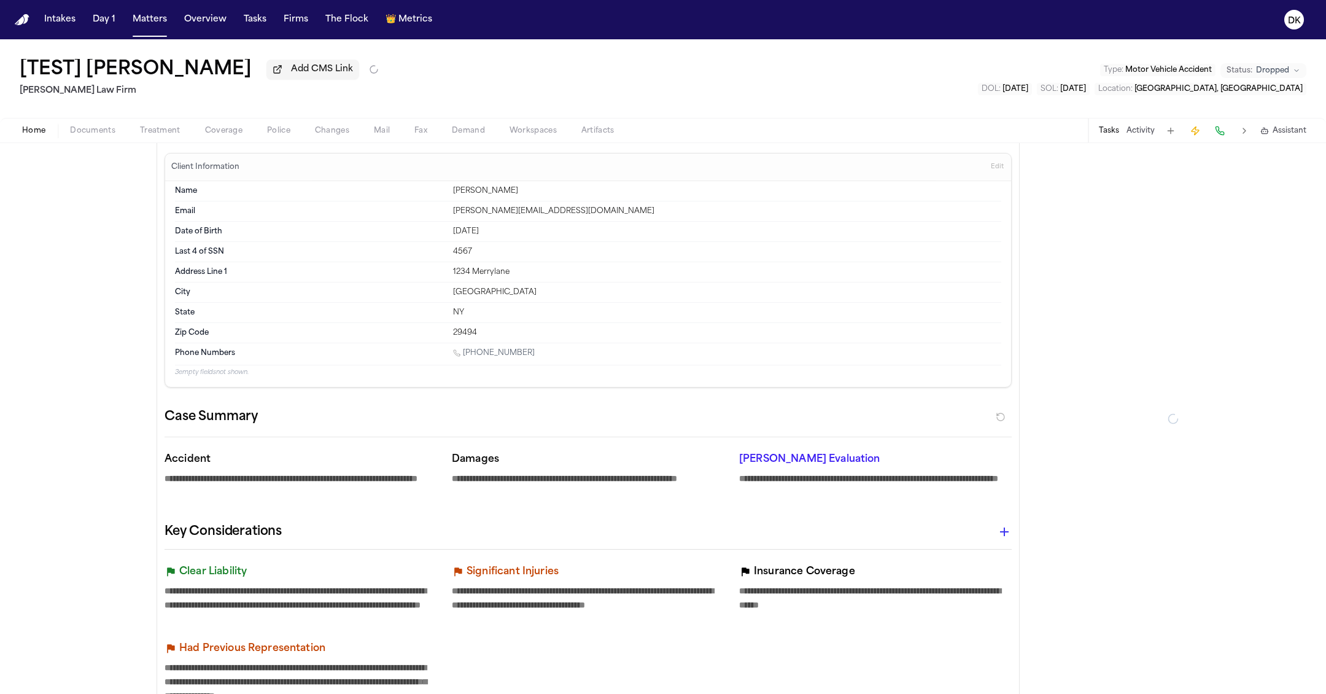
type textarea "*"
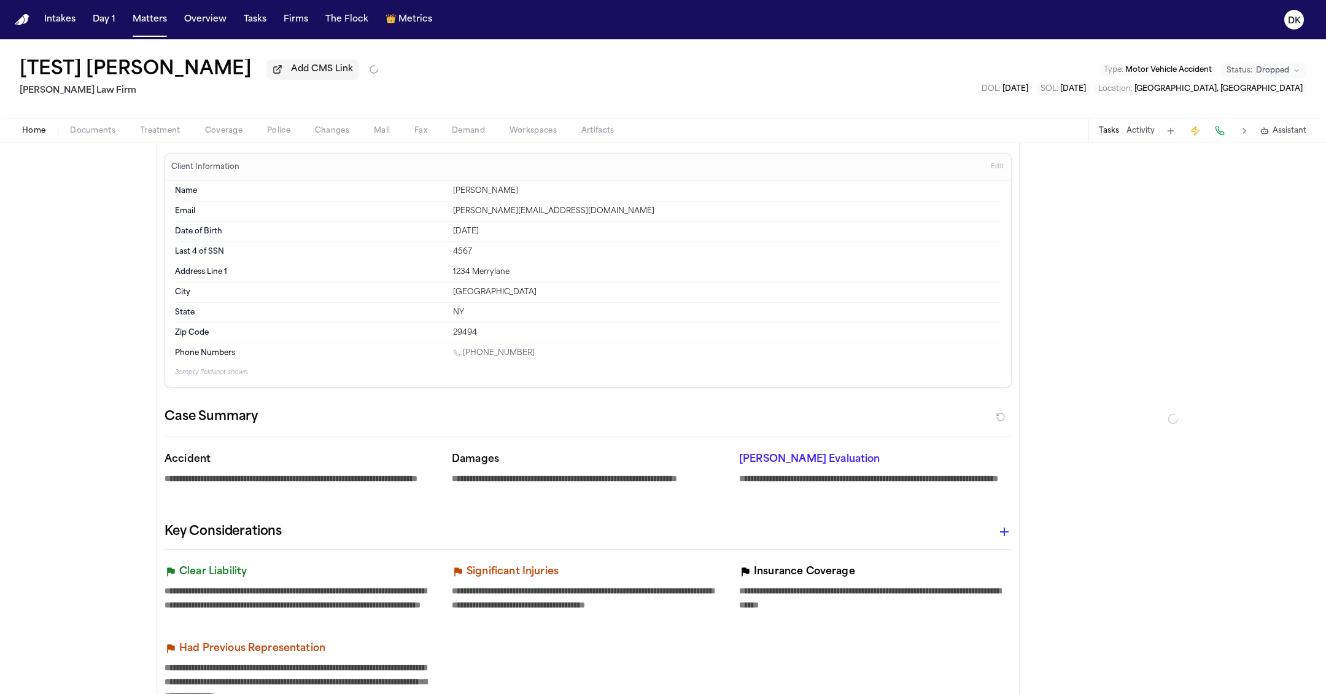
type textarea "*"
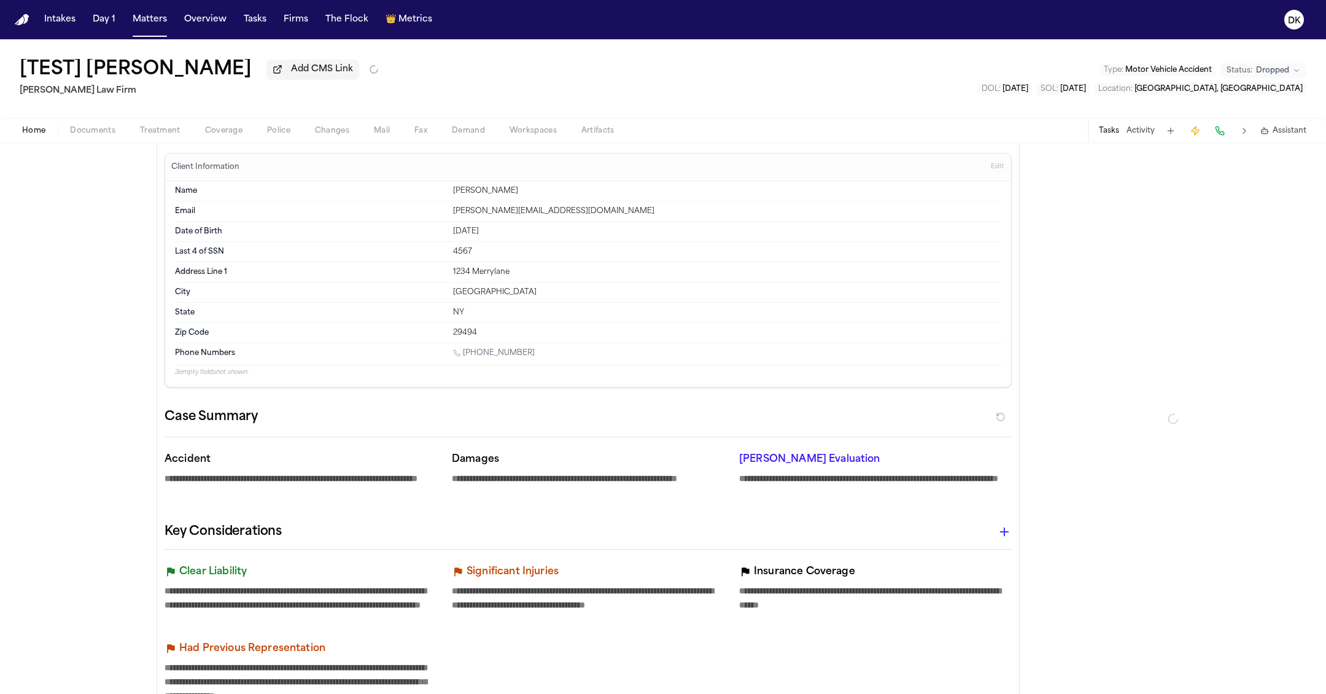
type textarea "*"
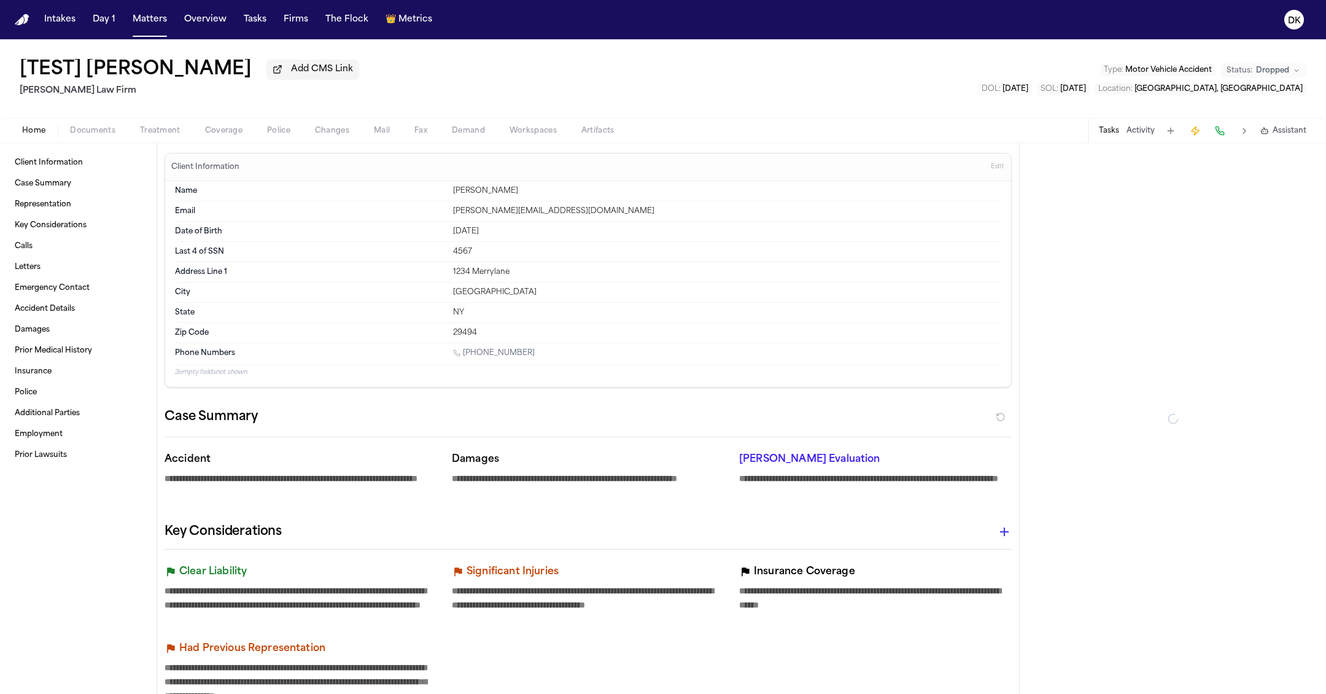
type textarea "*"
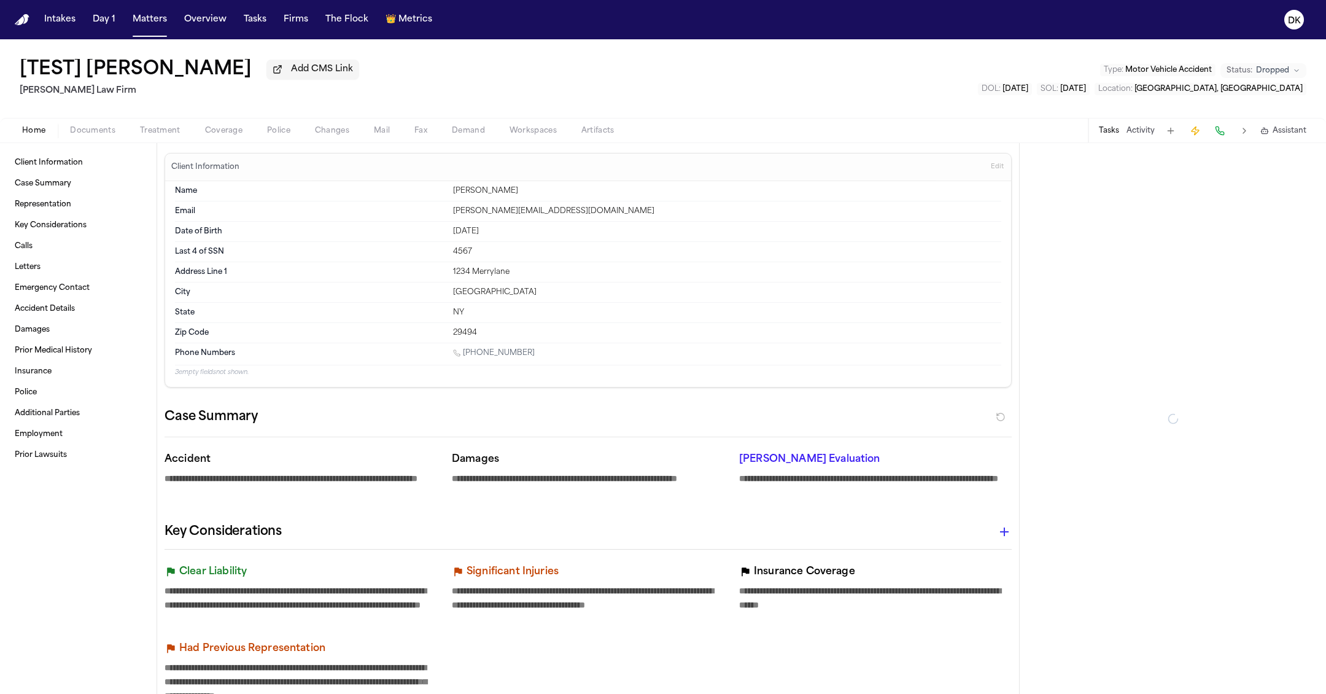
type textarea "*"
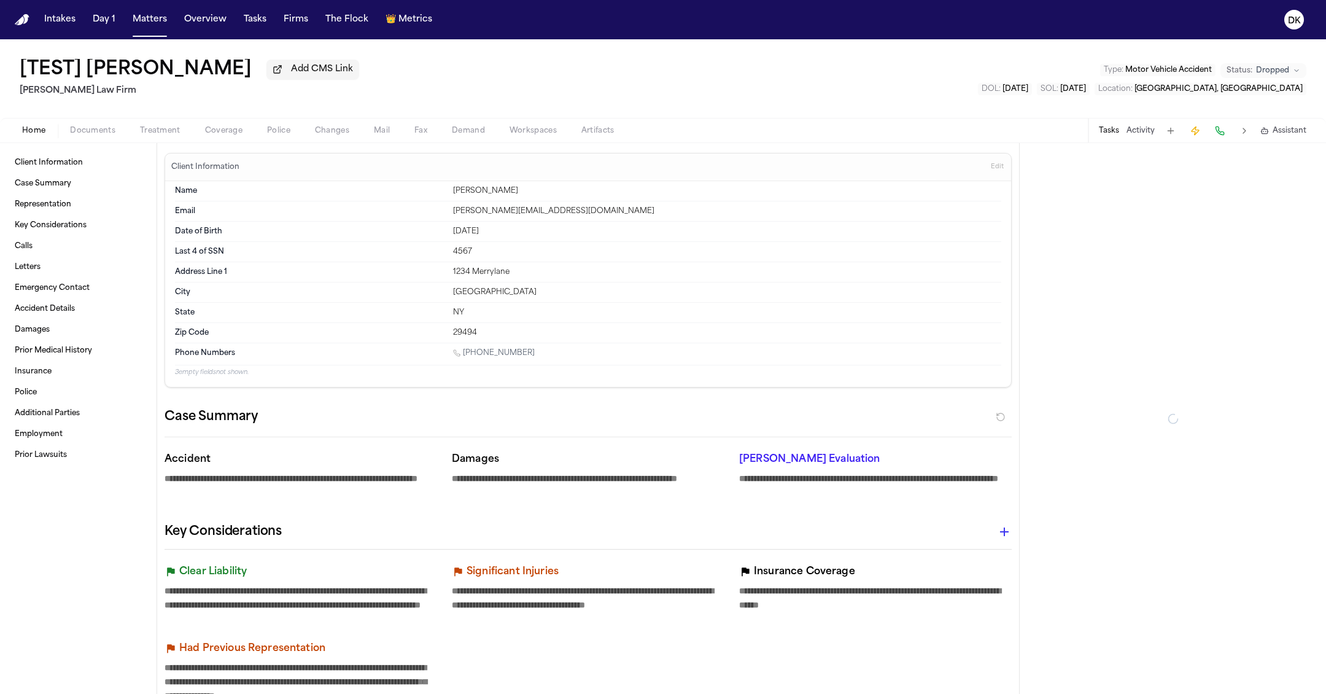
type textarea "*"
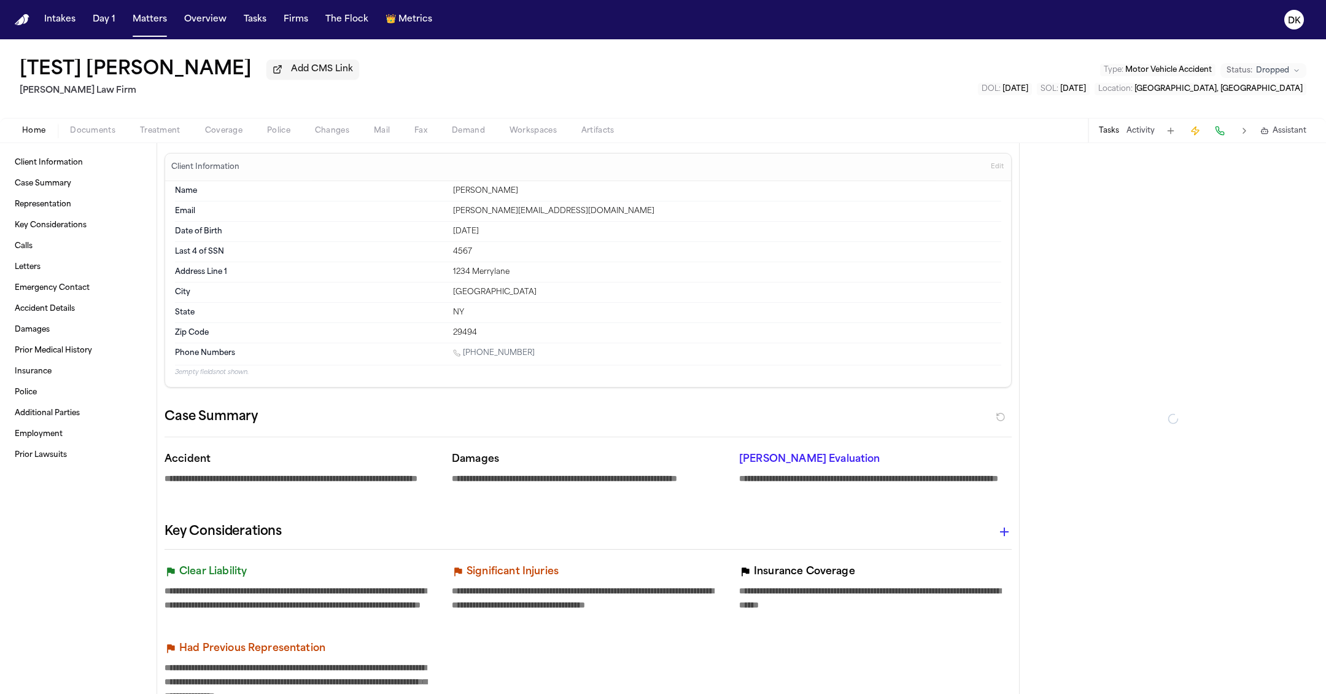
type textarea "*"
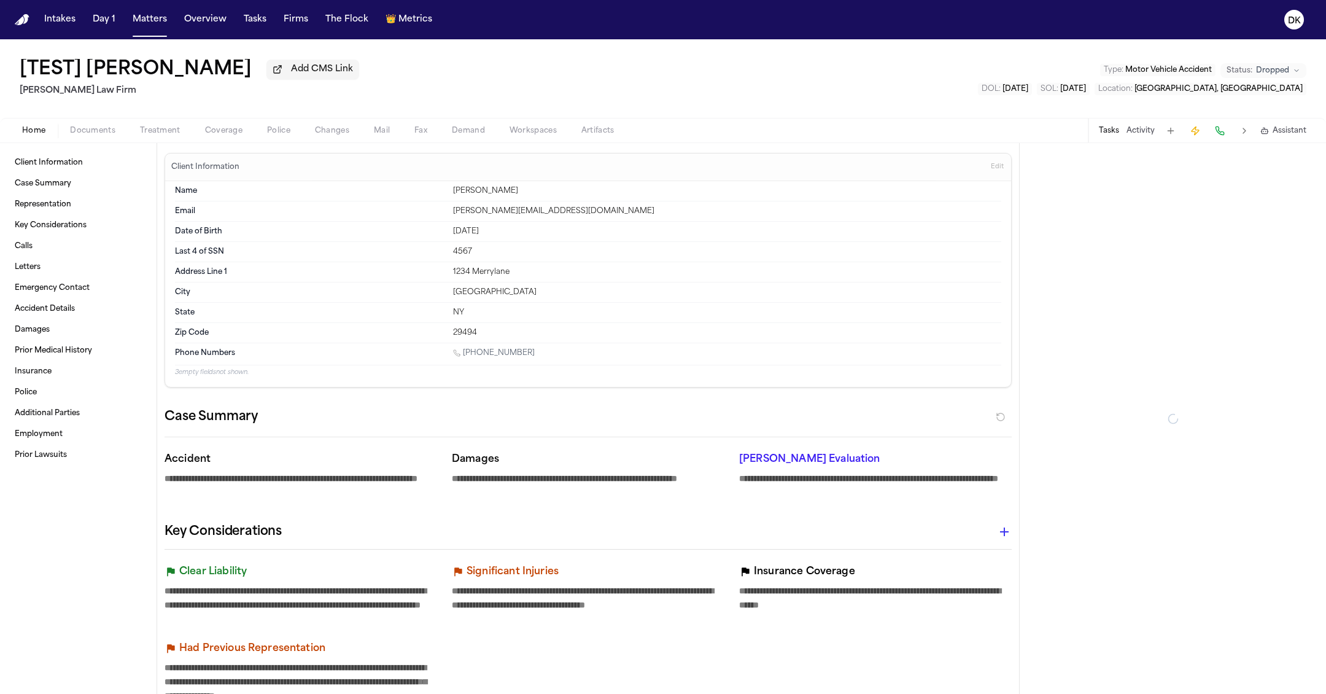
type textarea "*"
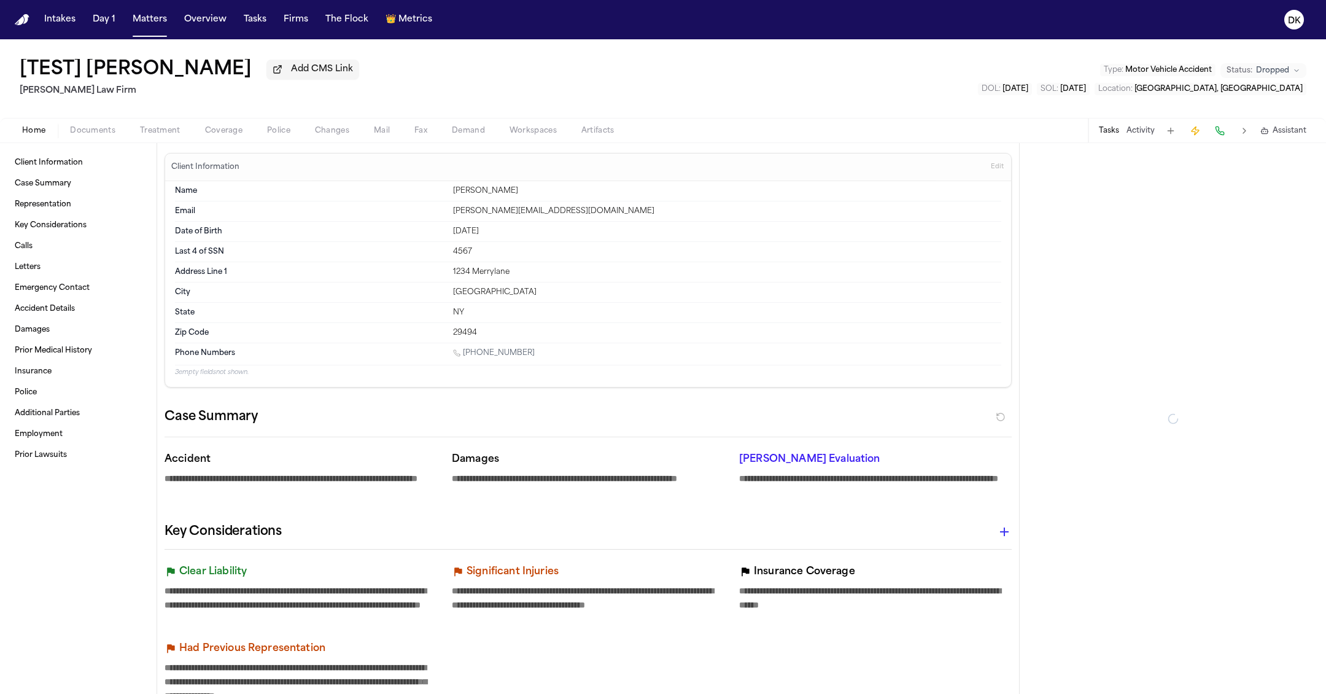
type textarea "*"
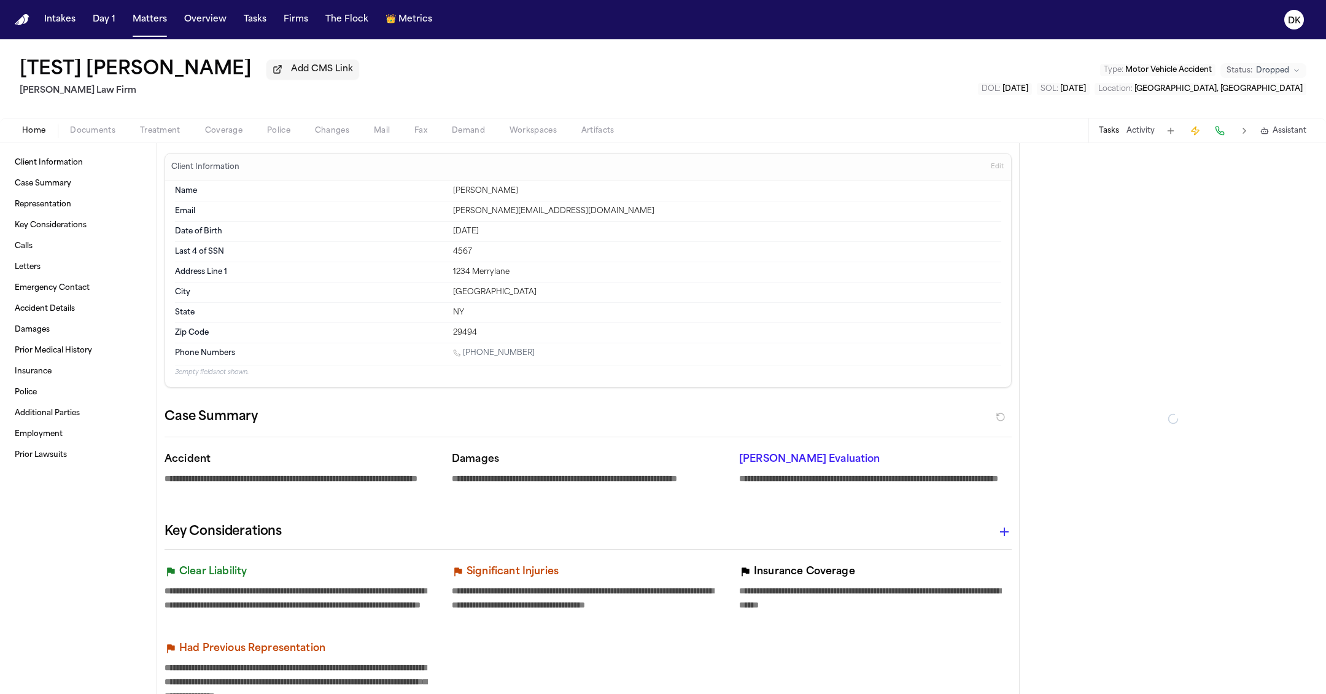
type textarea "*"
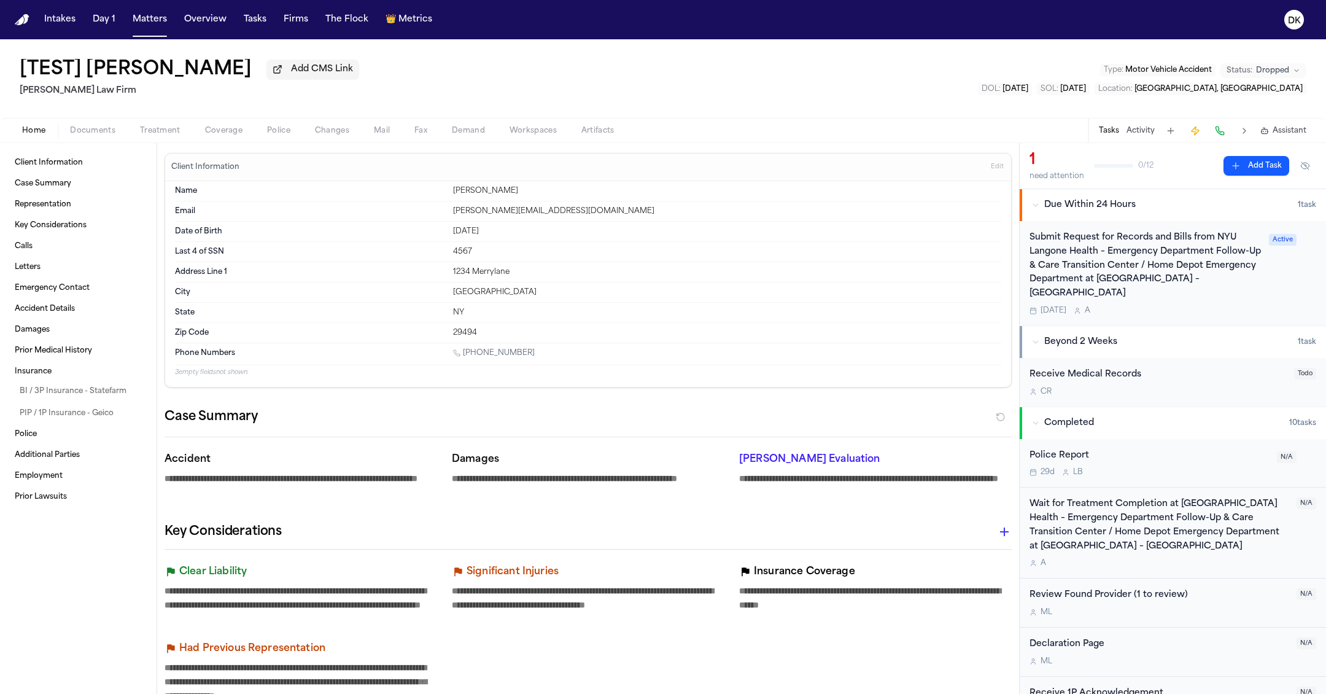
click at [994, 168] on span "Edit" at bounding box center [997, 167] width 13 height 9
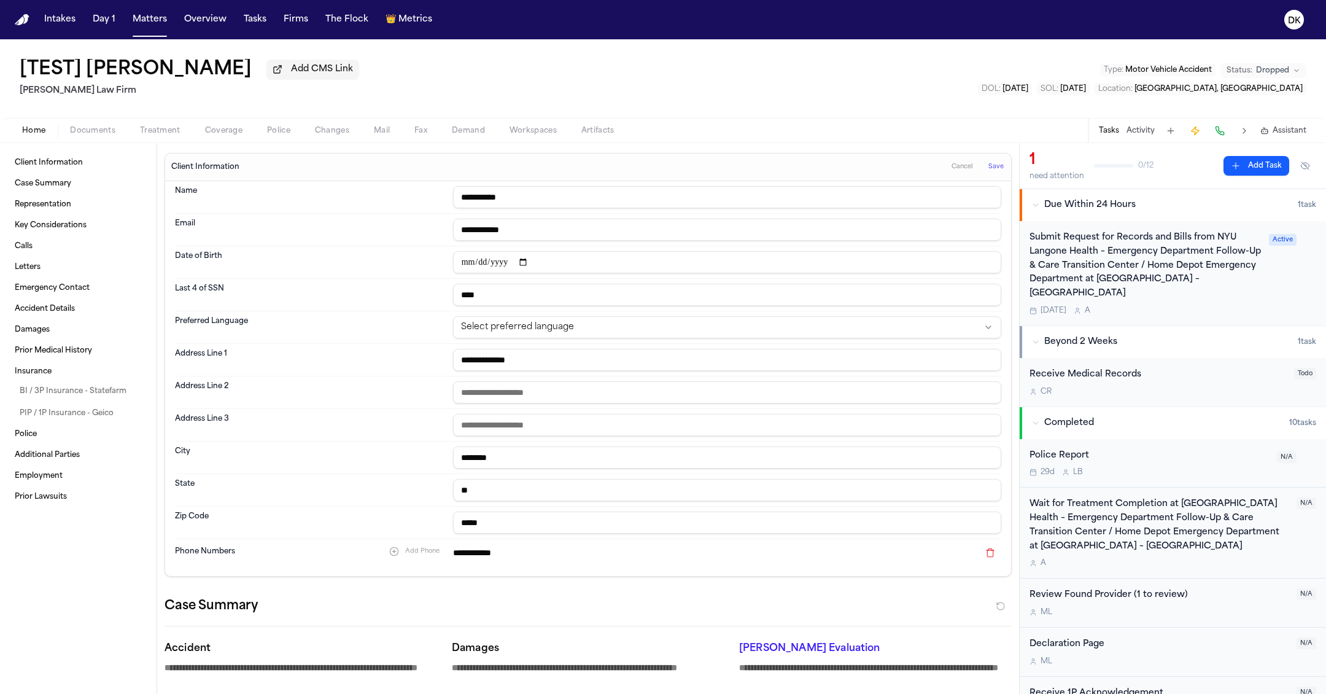
click at [573, 305] on input "****" at bounding box center [727, 295] width 548 height 22
click at [617, 359] on input "**********" at bounding box center [727, 360] width 548 height 22
click at [999, 169] on span "Save" at bounding box center [996, 167] width 15 height 9
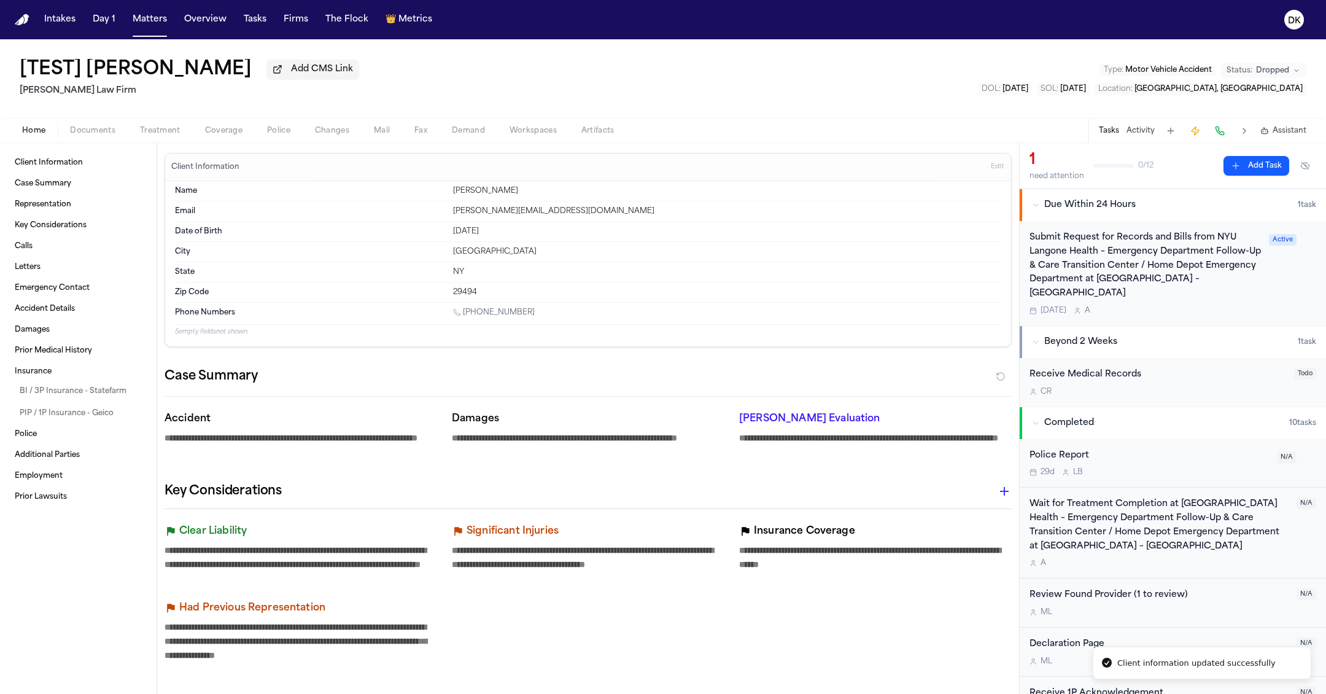
click at [167, 133] on span "Treatment" at bounding box center [160, 131] width 41 height 10
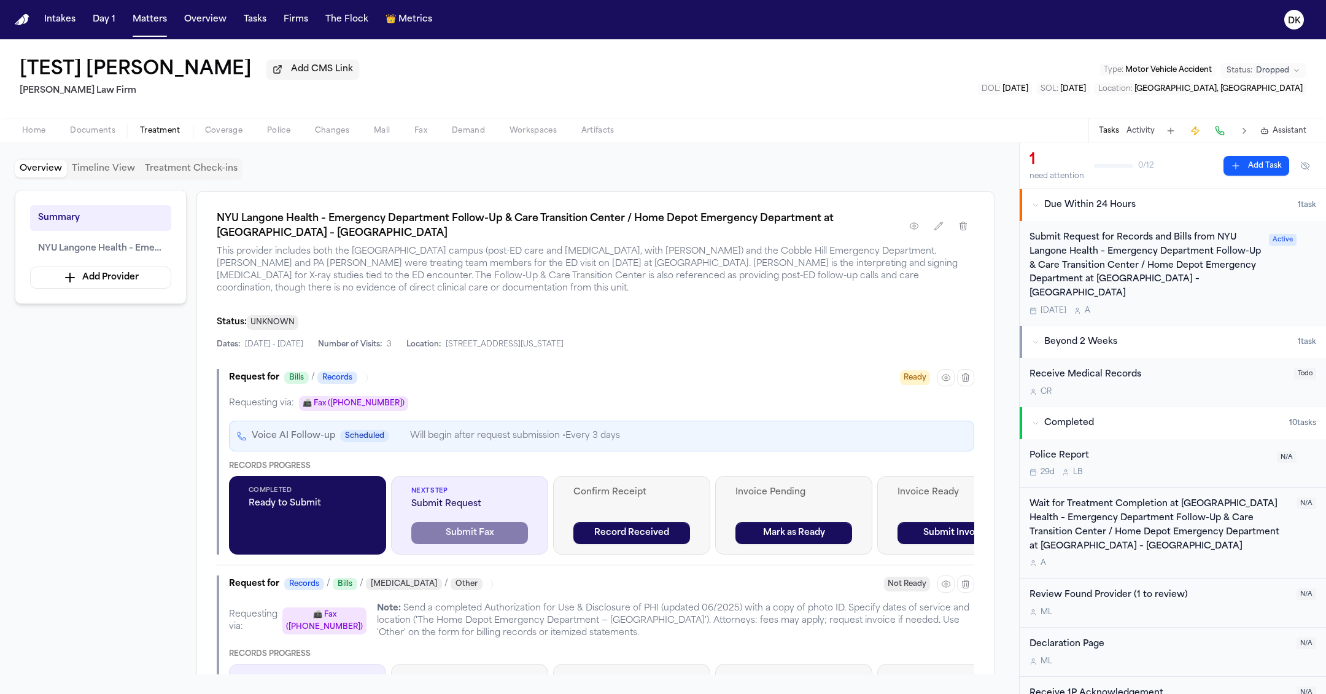
scroll to position [260, 0]
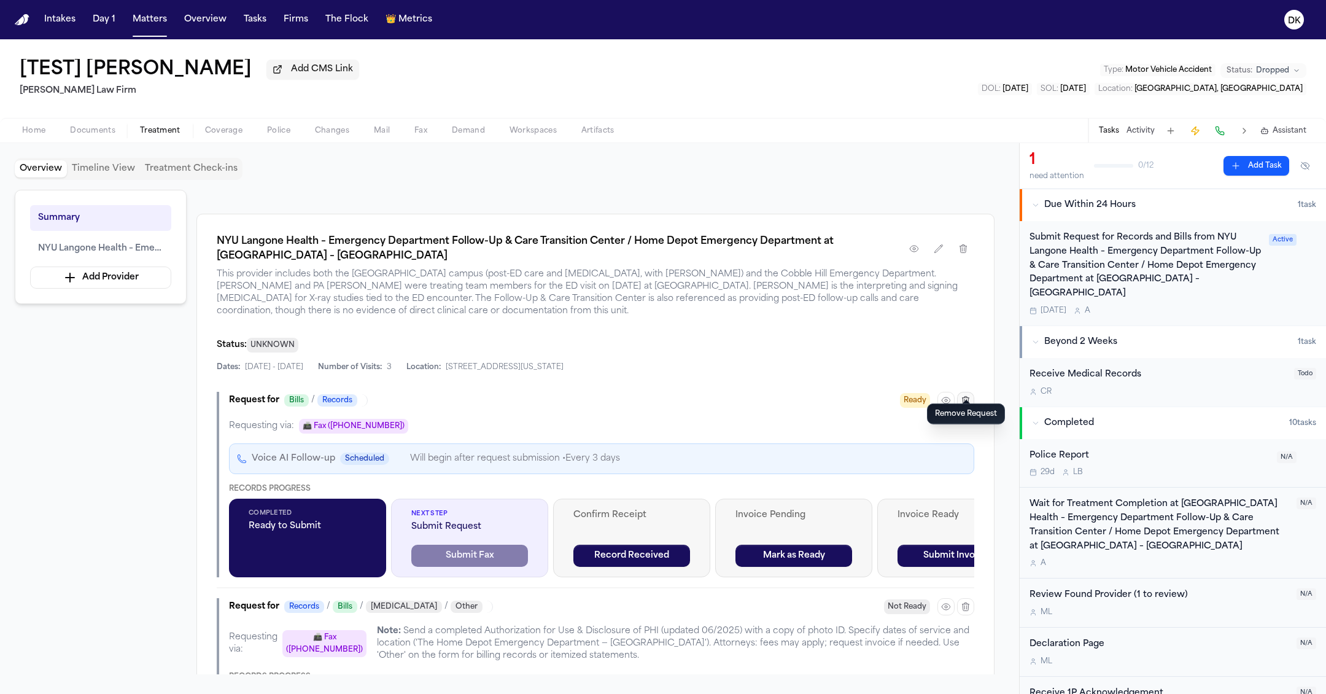
click at [971, 392] on button "button" at bounding box center [965, 400] width 17 height 17
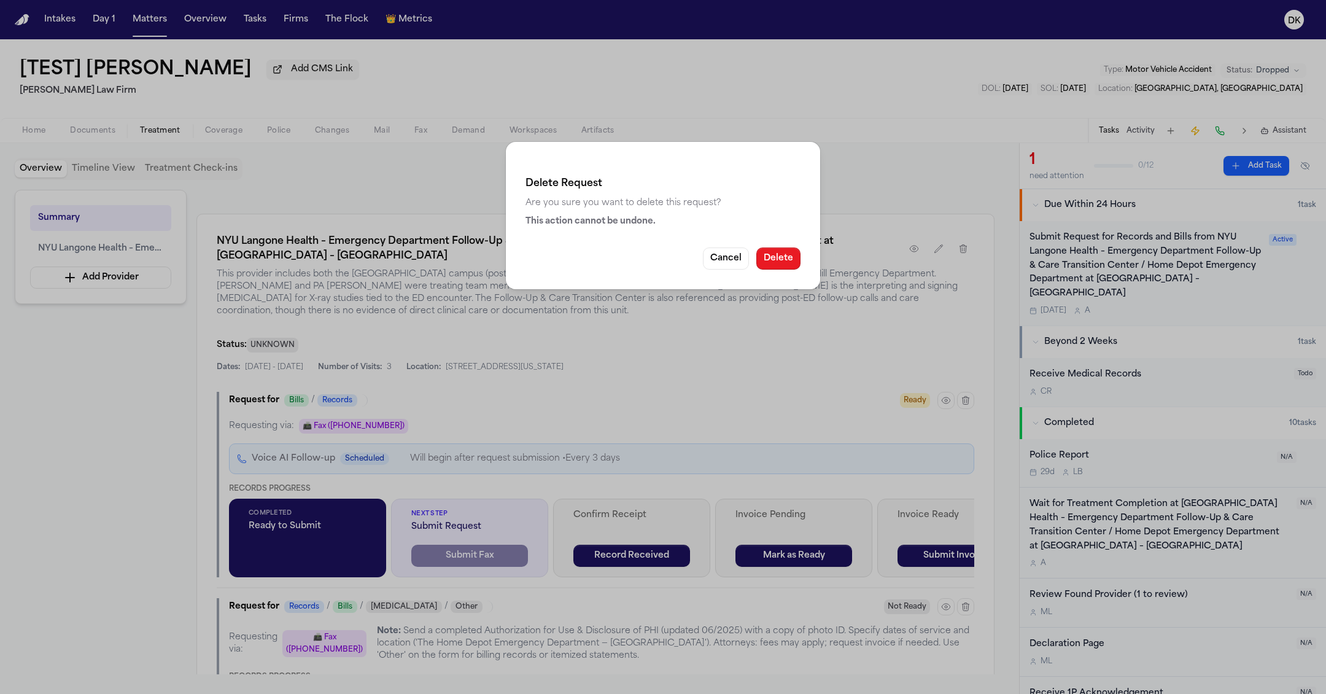
click at [785, 259] on button "Delete" at bounding box center [779, 258] width 44 height 22
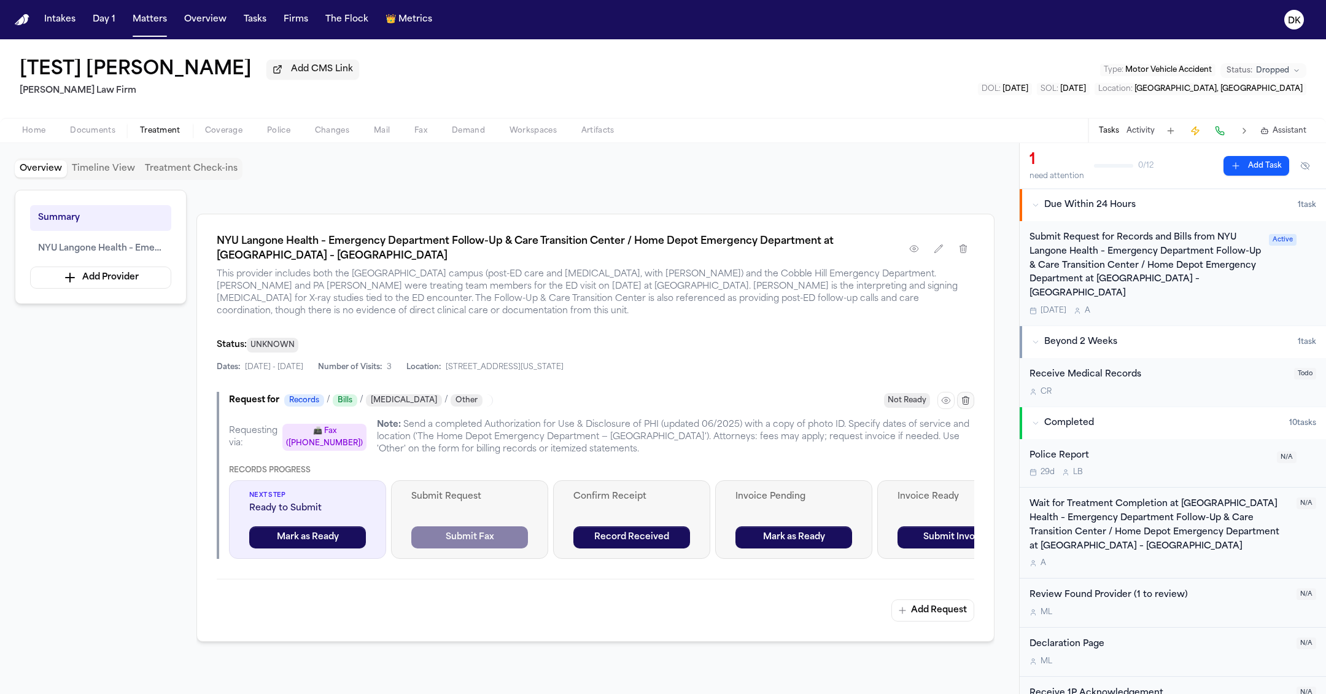
click at [963, 396] on icon "button" at bounding box center [966, 400] width 7 height 8
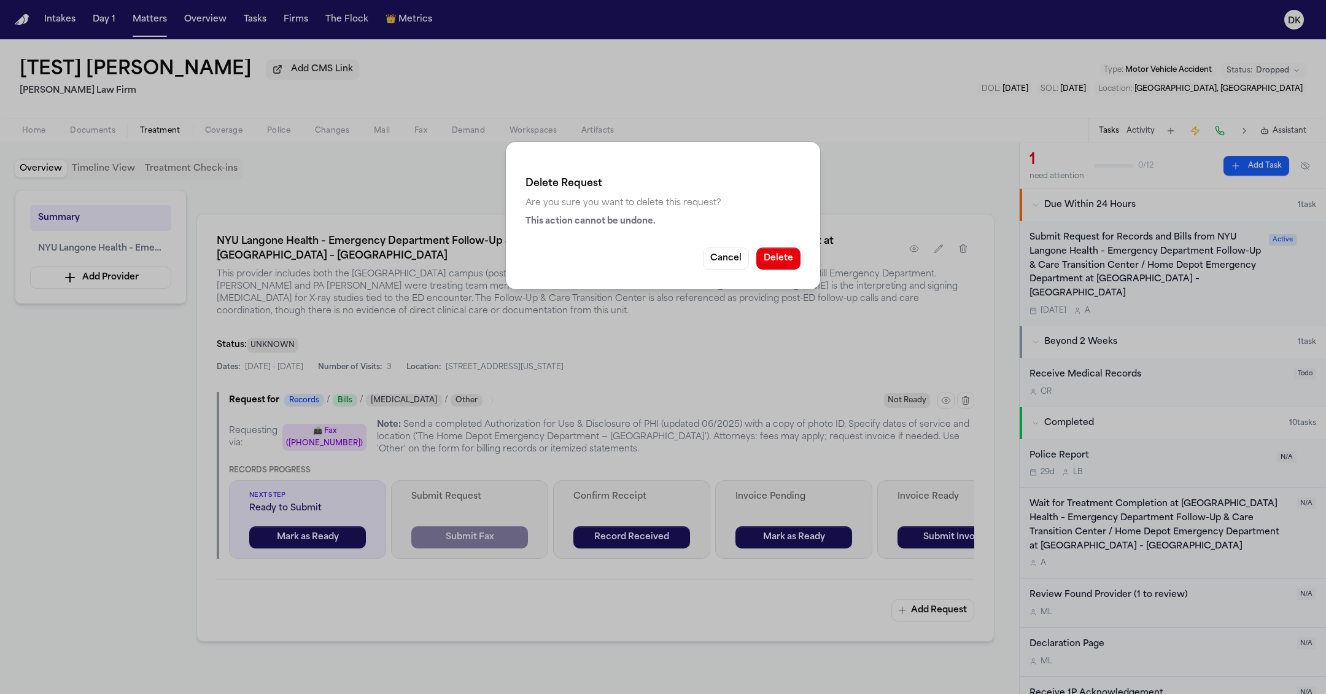
click at [782, 257] on button "Delete" at bounding box center [779, 258] width 44 height 22
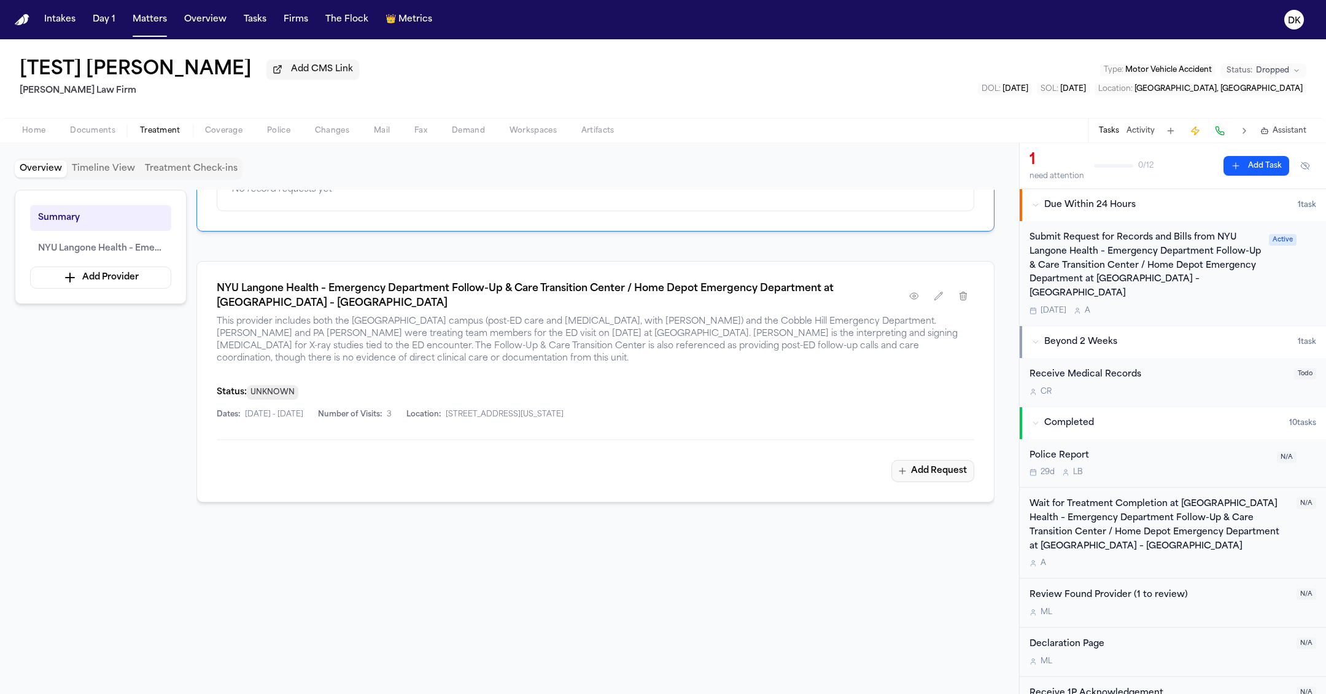
click at [965, 460] on button "Add Request" at bounding box center [933, 471] width 83 height 22
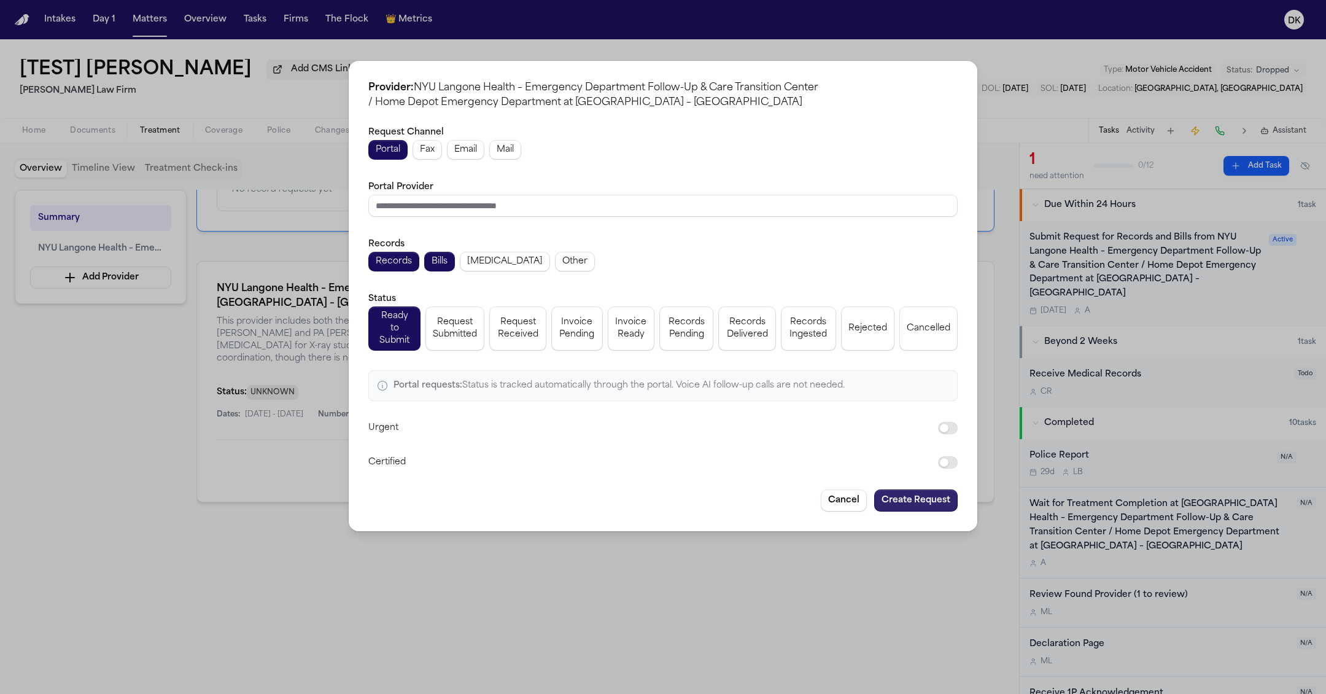
click at [919, 489] on button "Create Request" at bounding box center [916, 500] width 84 height 22
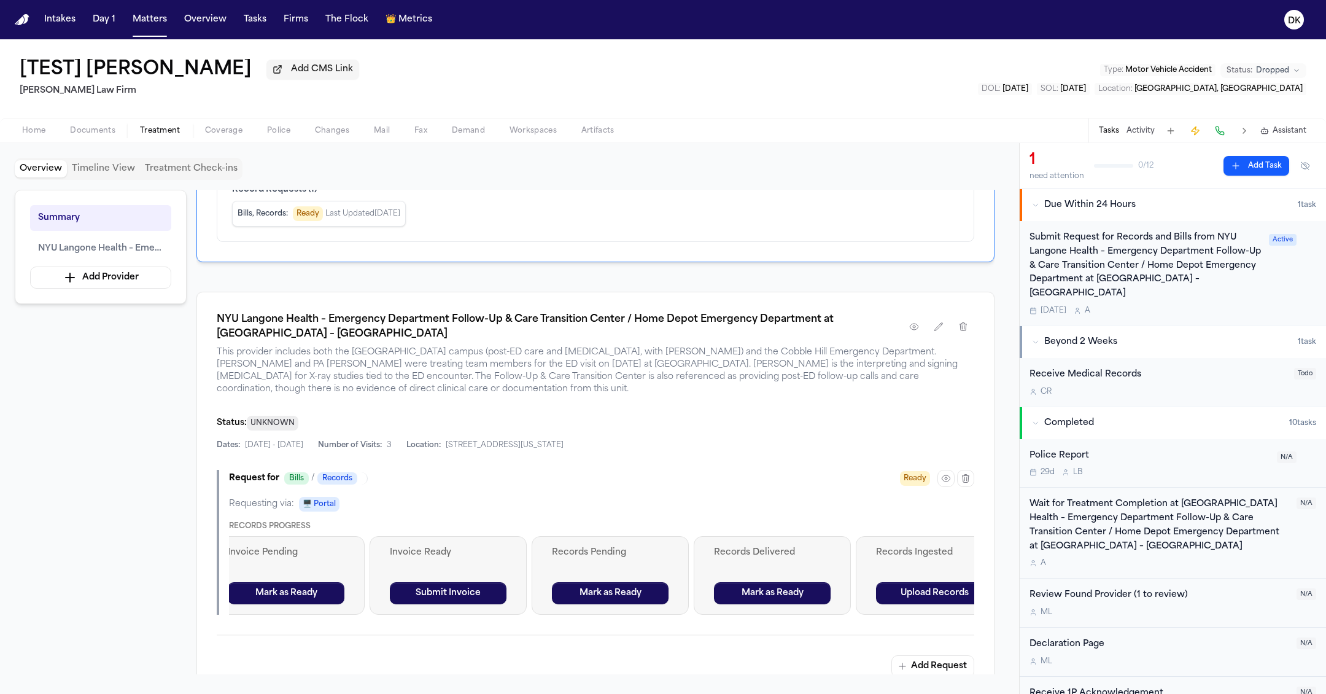
scroll to position [0, 0]
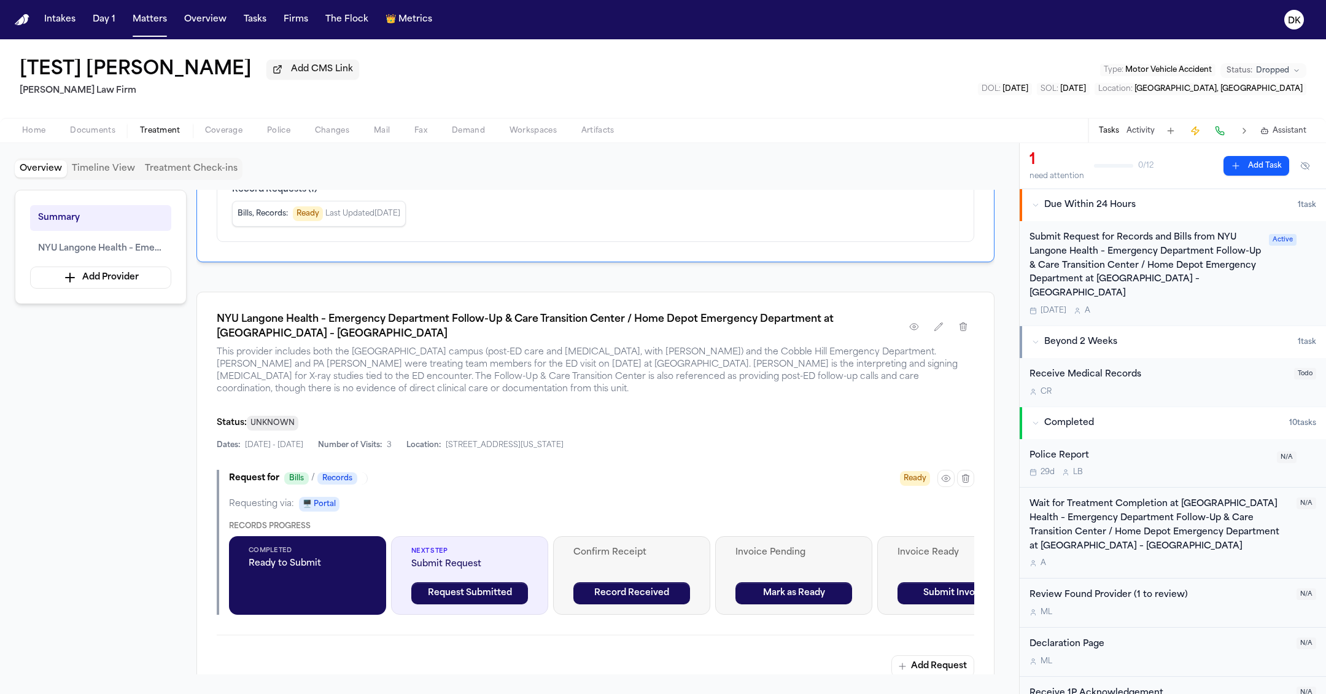
click at [712, 470] on div "Request for Bills / Records Ready" at bounding box center [601, 478] width 745 height 17
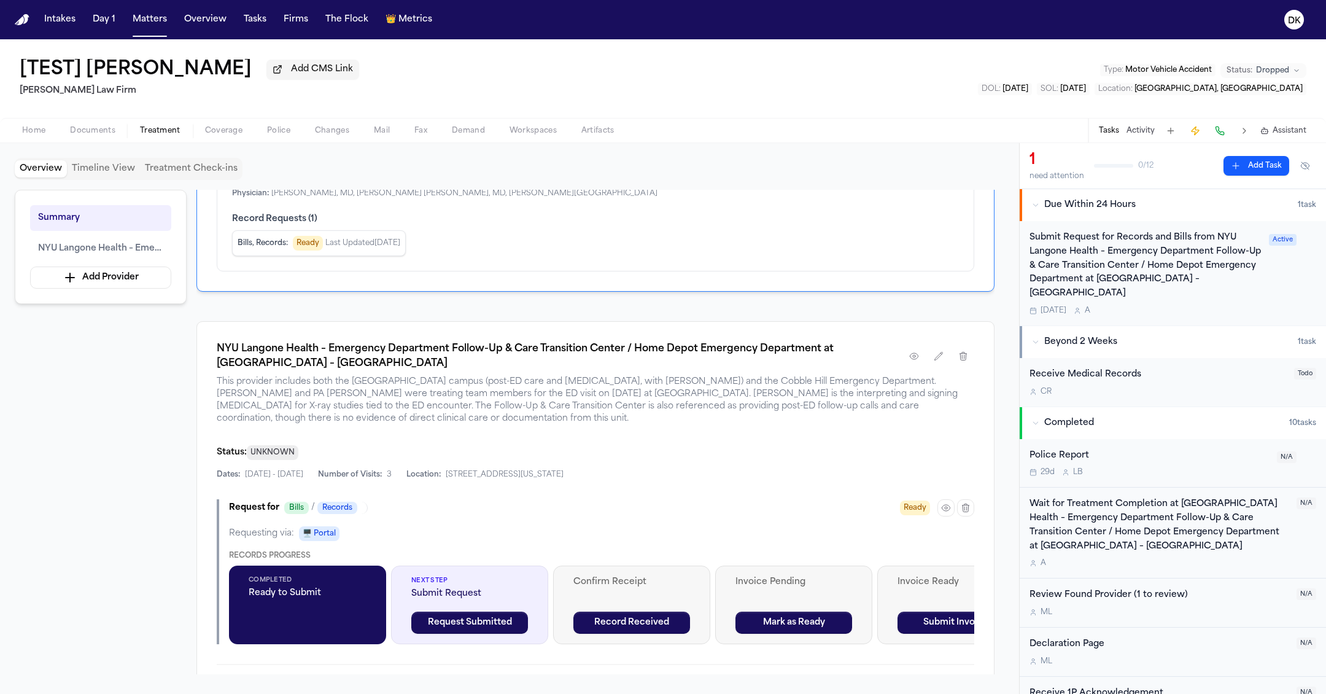
click at [712, 470] on div "Dates: [DATE] - [DATE] Number of Visits: 3 Location: [STREET_ADDRESS][US_STATE]" at bounding box center [596, 475] width 758 height 10
click at [680, 505] on div "Request for Bills / Records Ready Requesting via: 🖥️ Portal Records Progress Co…" at bounding box center [596, 571] width 758 height 145
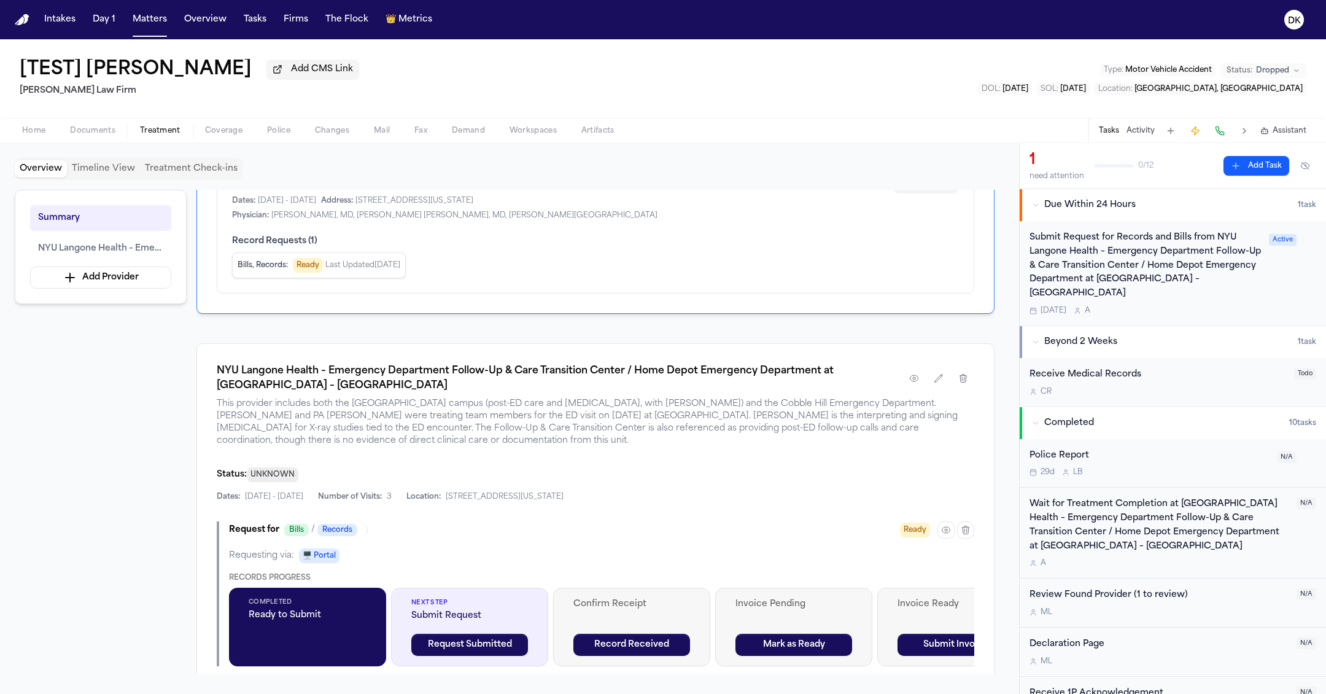
scroll to position [96, 0]
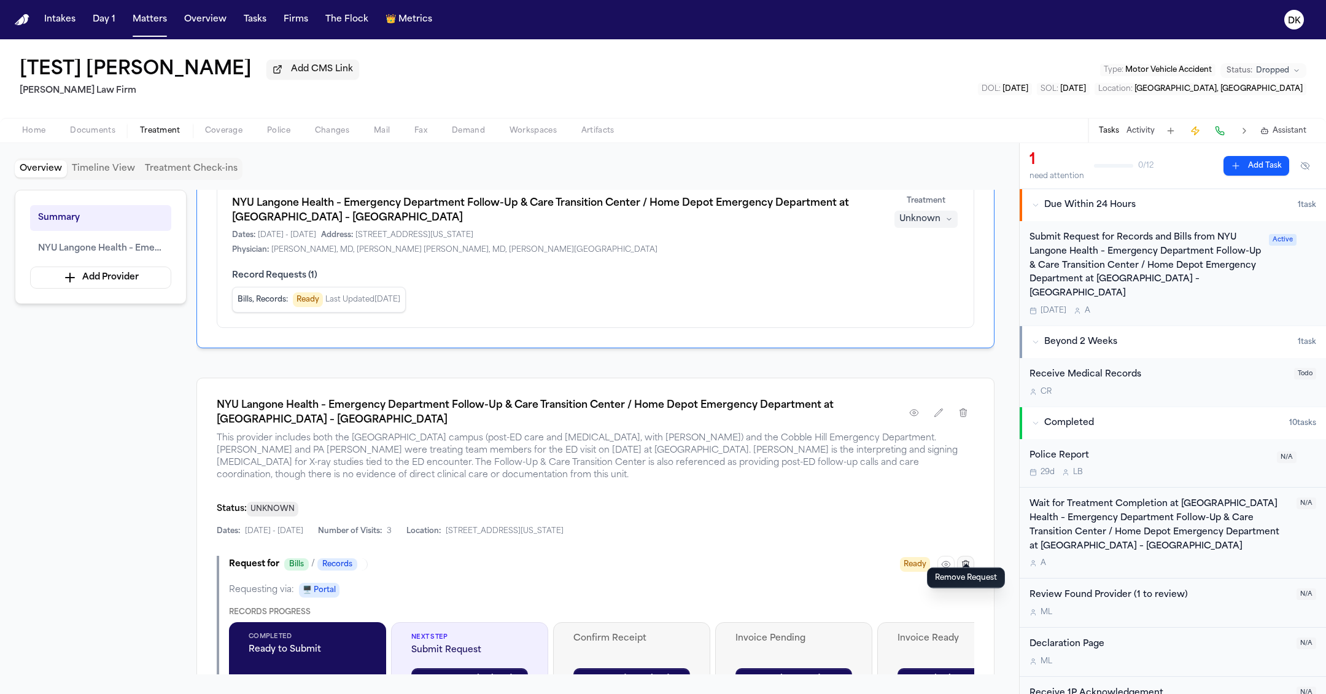
click at [965, 560] on icon "button" at bounding box center [966, 564] width 7 height 8
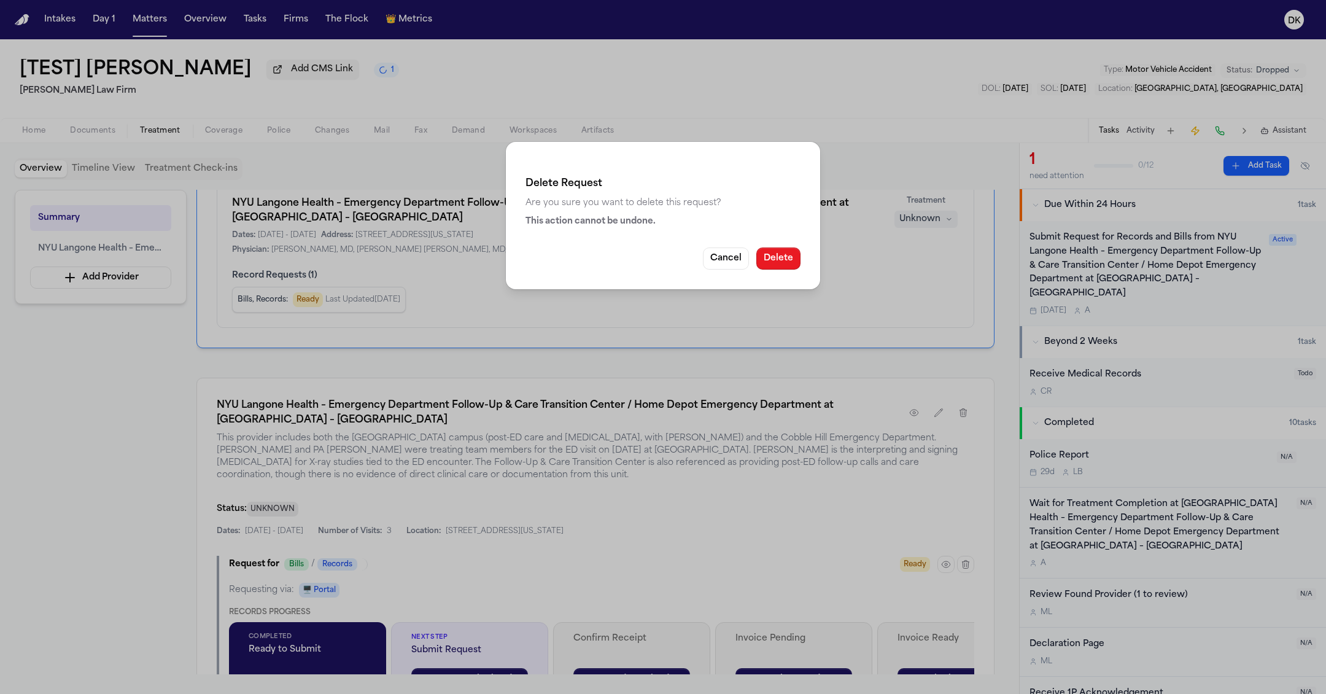
click at [792, 266] on button "Delete" at bounding box center [779, 258] width 44 height 22
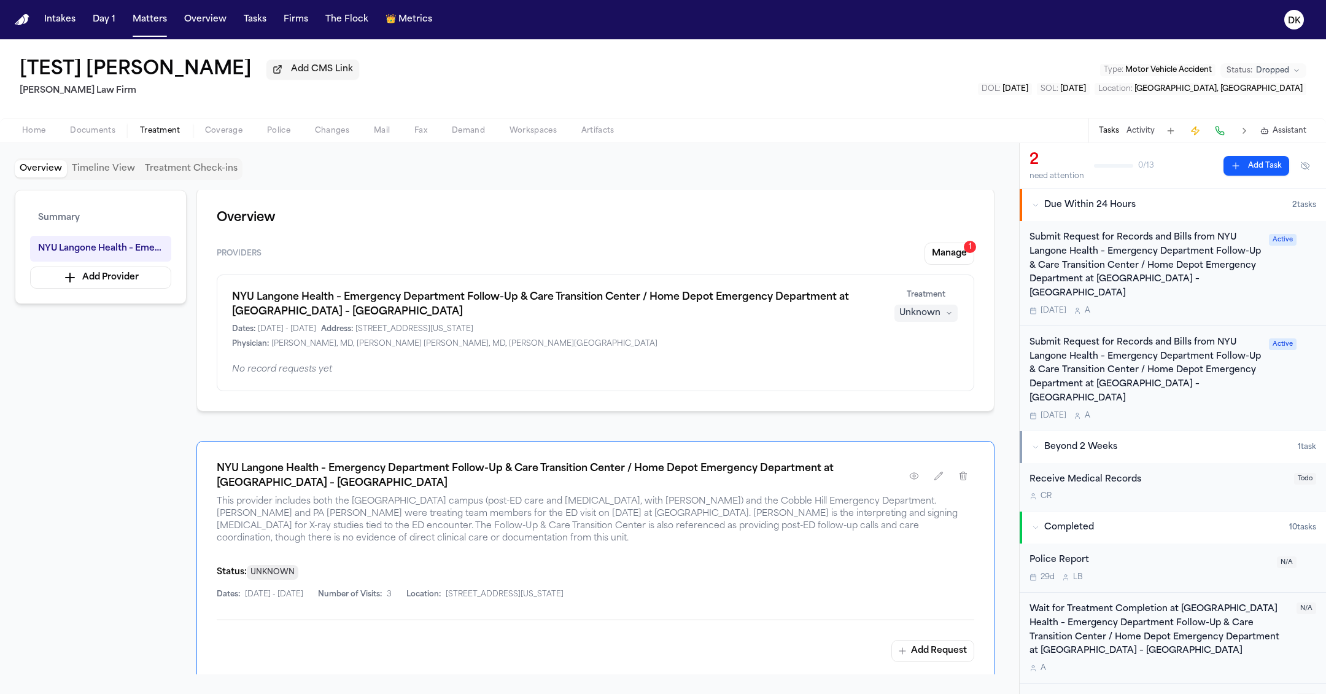
scroll to position [0, 0]
